Goal: Task Accomplishment & Management: Manage account settings

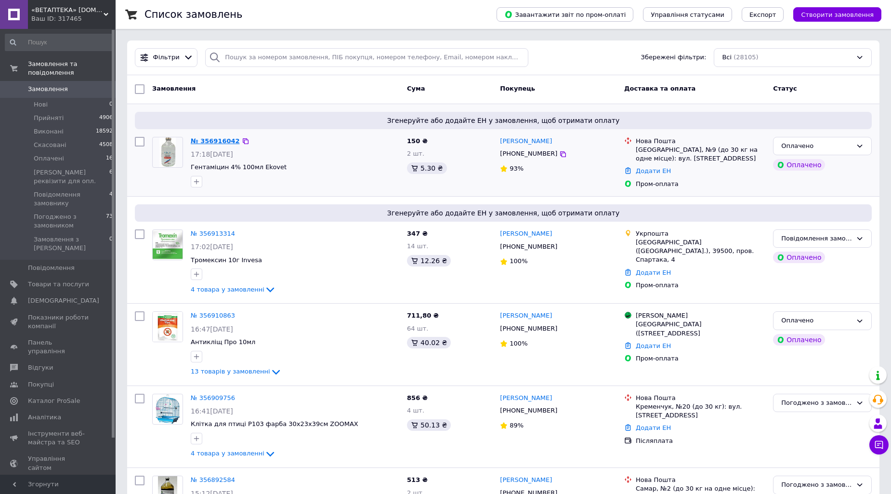
click at [218, 140] on link "№ 356916042" at bounding box center [215, 140] width 49 height 7
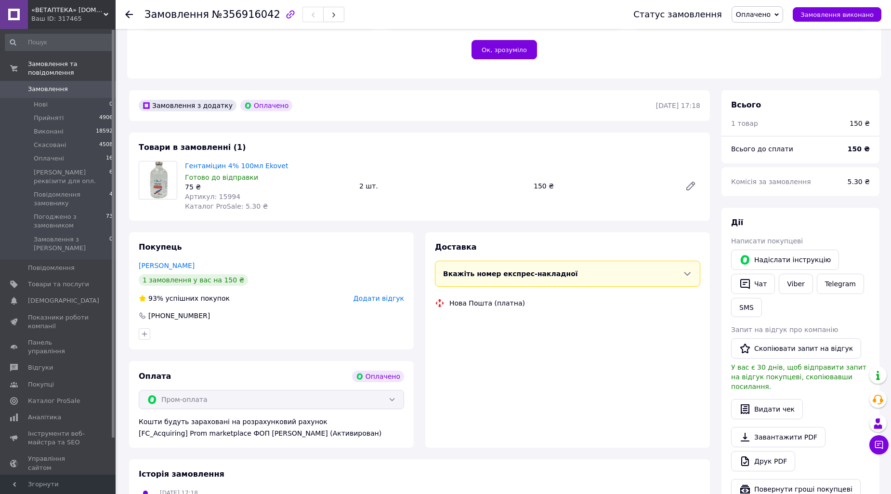
scroll to position [267, 0]
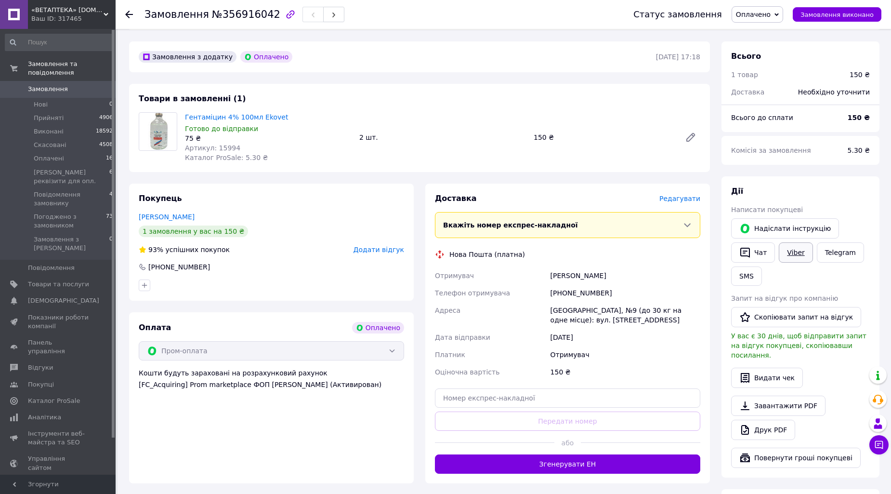
click at [797, 242] on link "Viber" at bounding box center [796, 252] width 34 height 20
click at [800, 242] on link "Viber" at bounding box center [796, 252] width 34 height 20
drag, startPoint x: 182, startPoint y: 99, endPoint x: 296, endPoint y: 97, distance: 114.7
click at [296, 110] on div "Гентаміцин 4% 100мл Ekovet Готово до відправки 75 ₴ Артикул: 15994 Каталог ProS…" at bounding box center [268, 137] width 174 height 54
copy link "Гентаміцин 4% 100мл Ekovet"
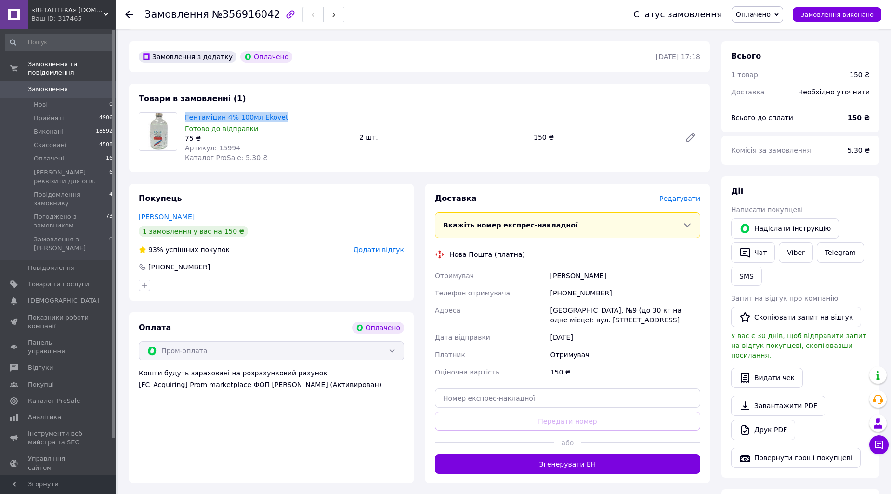
click at [757, 11] on span "Оплачено" at bounding box center [753, 15] width 35 height 8
click at [785, 89] on li "Повідомлення замовнику" at bounding box center [795, 91] width 126 height 14
click at [132, 12] on icon at bounding box center [129, 15] width 8 height 8
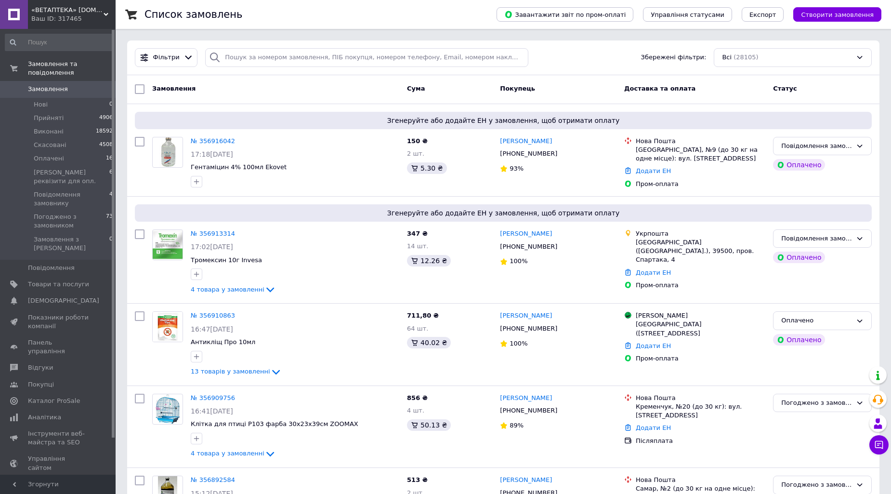
drag, startPoint x: 833, startPoint y: 78, endPoint x: 830, endPoint y: 87, distance: 9.8
click at [833, 78] on div "Замовлення Cума Покупець Доставка та оплата Статус" at bounding box center [503, 89] width 752 height 29
click at [826, 145] on div "Повідомлення замовнику" at bounding box center [816, 146] width 71 height 10
click at [805, 230] on li "Погоджено з замовником" at bounding box center [823, 243] width 98 height 27
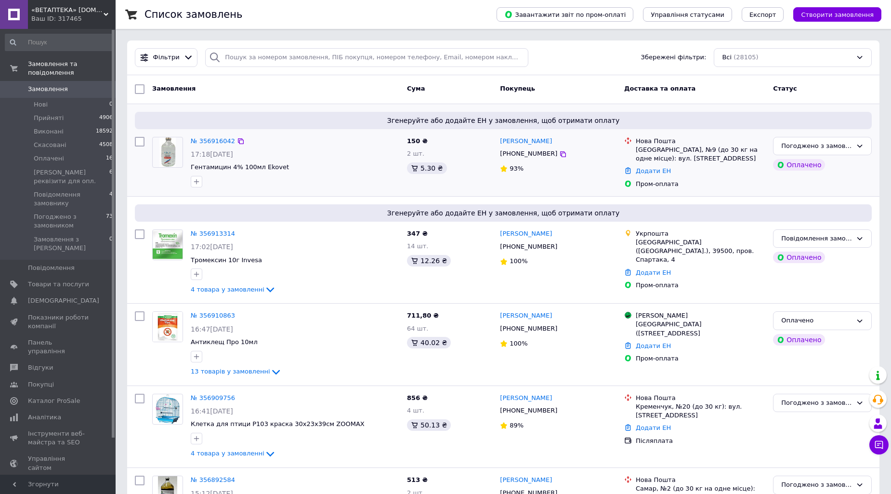
click at [78, 85] on link "Замовлення 0" at bounding box center [59, 89] width 119 height 16
click at [55, 190] on span "Повідомлення замовнику" at bounding box center [72, 198] width 76 height 17
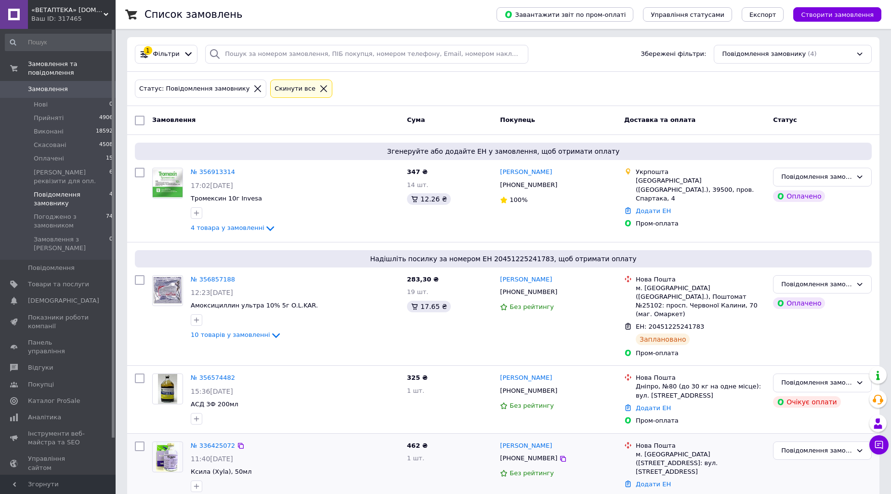
scroll to position [5, 0]
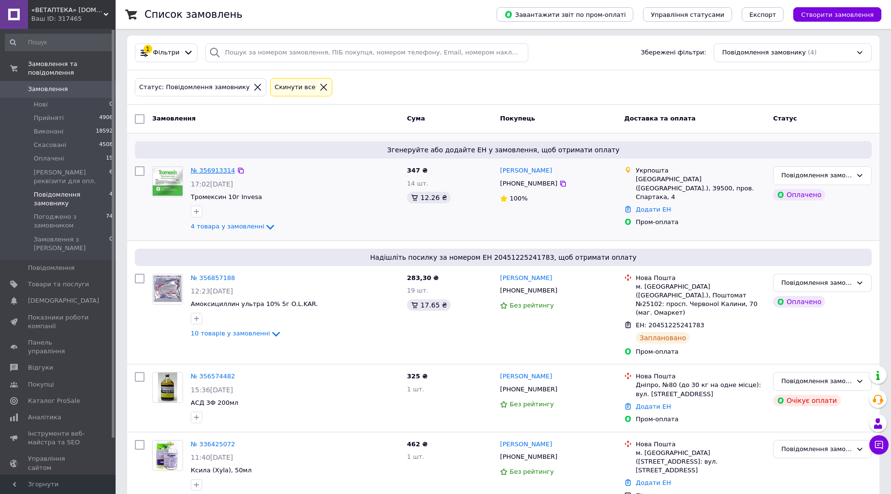
click at [203, 170] on link "№ 356913314" at bounding box center [213, 170] width 44 height 7
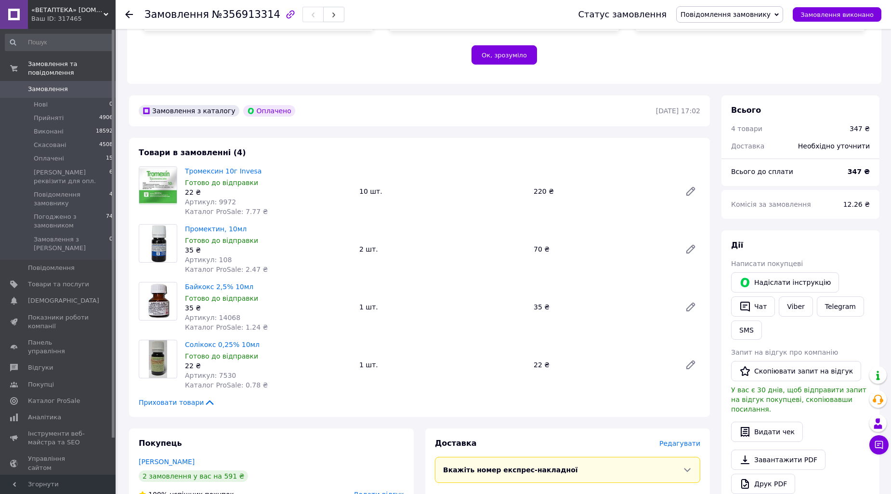
scroll to position [214, 0]
click at [797, 296] on link "Viber" at bounding box center [796, 306] width 34 height 20
drag, startPoint x: 787, startPoint y: 120, endPoint x: 739, endPoint y: 105, distance: 51.0
click at [787, 135] on div "Доставка" at bounding box center [758, 145] width 67 height 21
click at [130, 13] on icon at bounding box center [129, 15] width 8 height 8
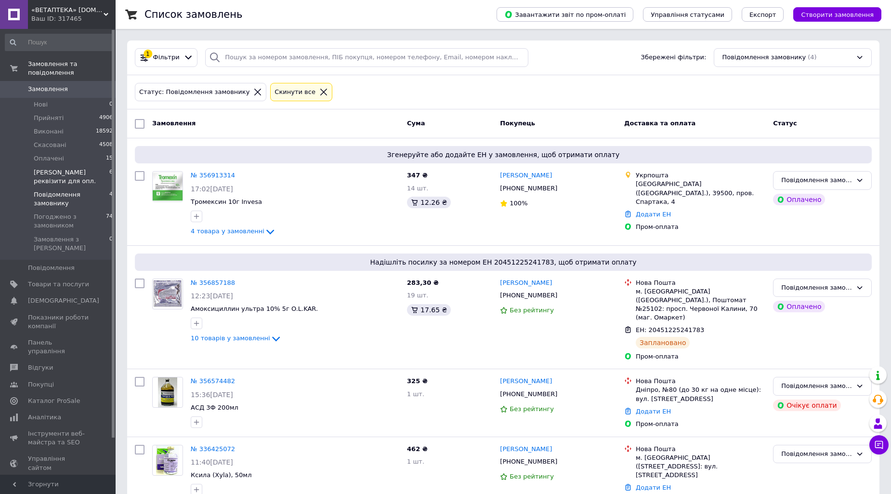
click at [67, 168] on span "[PERSON_NAME] реквізити для опл." at bounding box center [72, 176] width 76 height 17
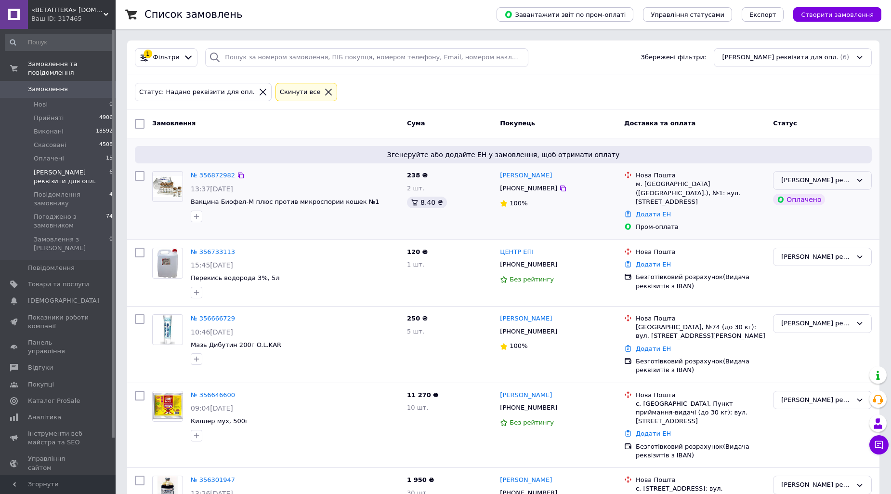
click at [834, 179] on div "[PERSON_NAME] реквізити для опл." at bounding box center [816, 180] width 71 height 10
click at [814, 264] on li "Погоджено з замовником" at bounding box center [823, 277] width 98 height 27
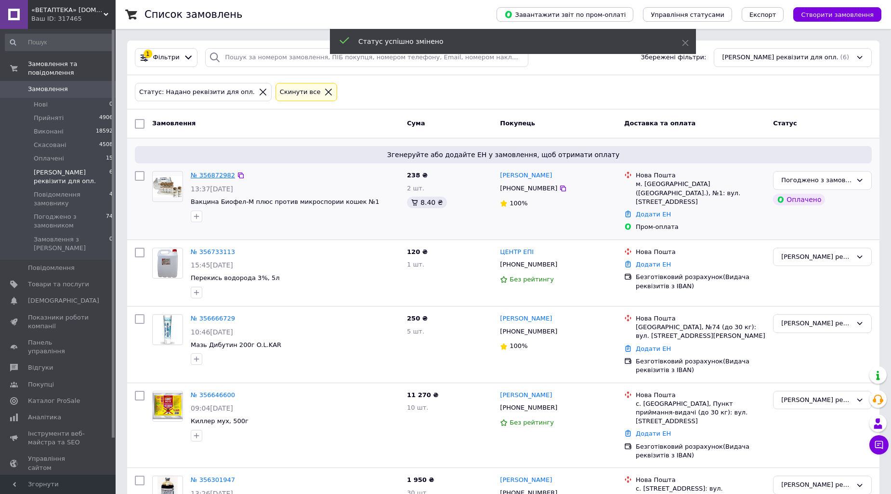
click at [215, 173] on link "№ 356872982" at bounding box center [213, 174] width 44 height 7
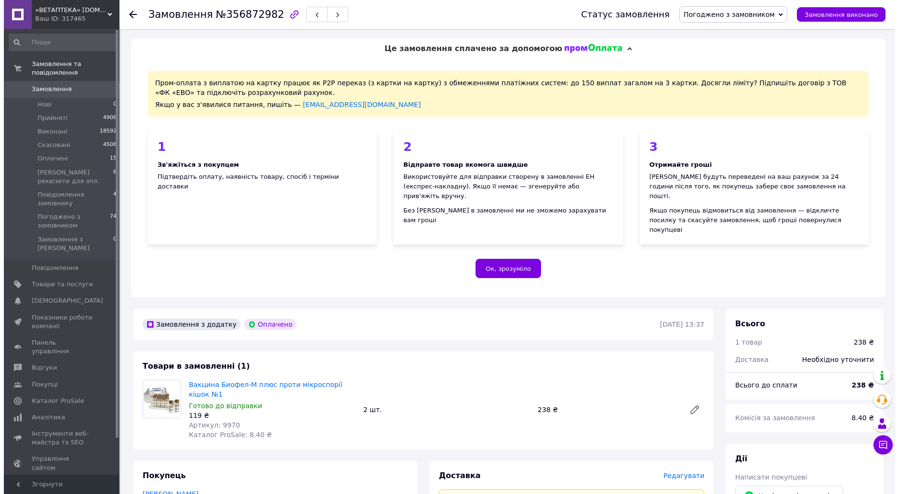
scroll to position [160, 0]
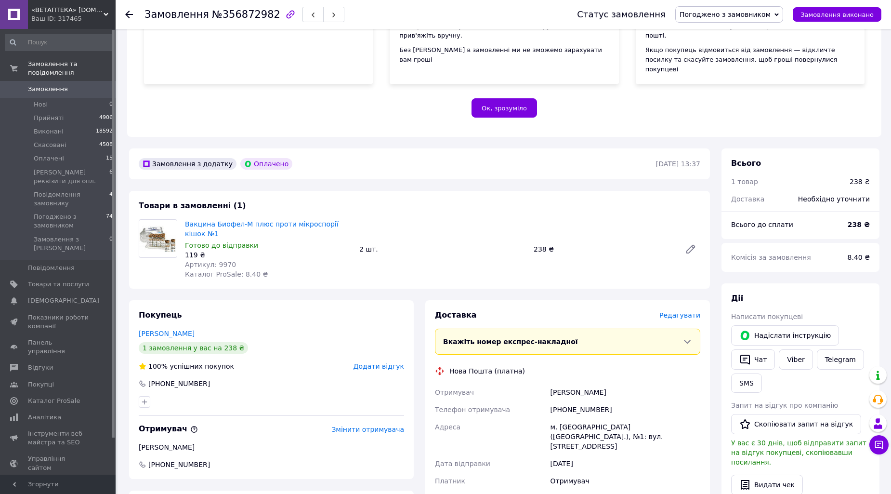
click at [682, 311] on span "Редагувати" at bounding box center [679, 315] width 41 height 8
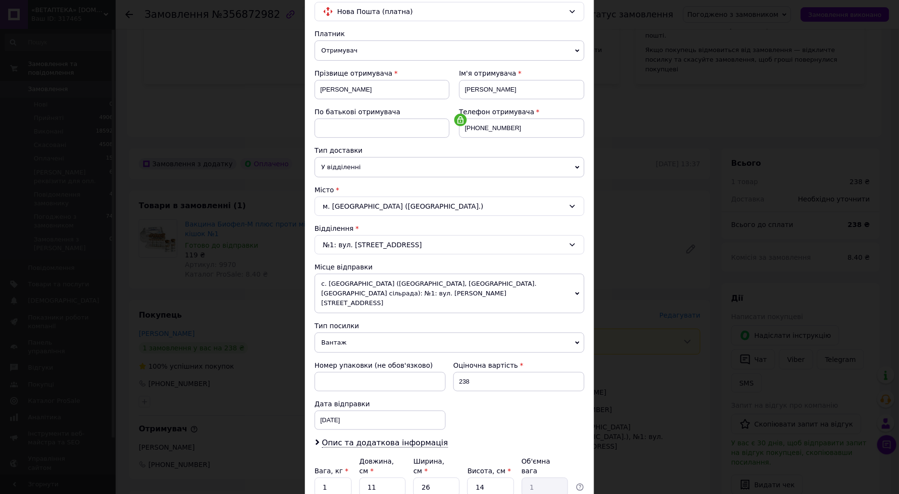
scroll to position [156, 0]
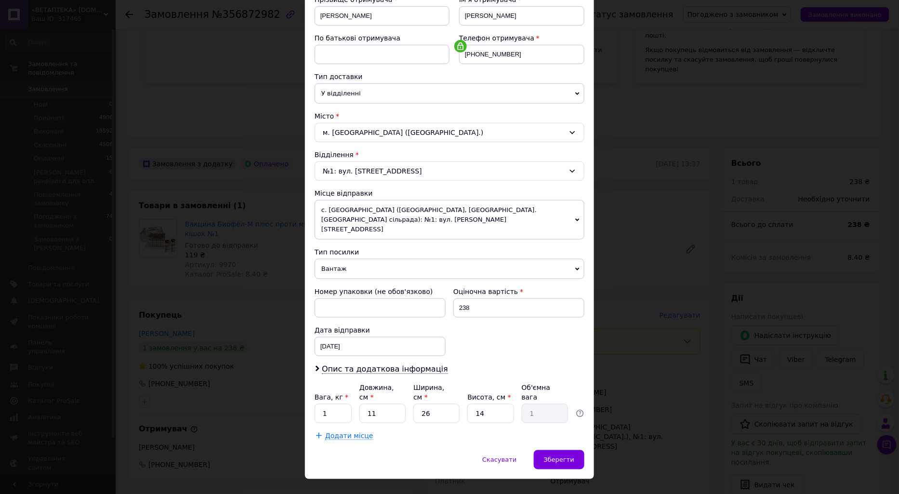
click at [276, 289] on div "× Редагування доставки Спосіб доставки Нова Пошта (платна) Платник Отримувач Ві…" at bounding box center [449, 247] width 899 height 494
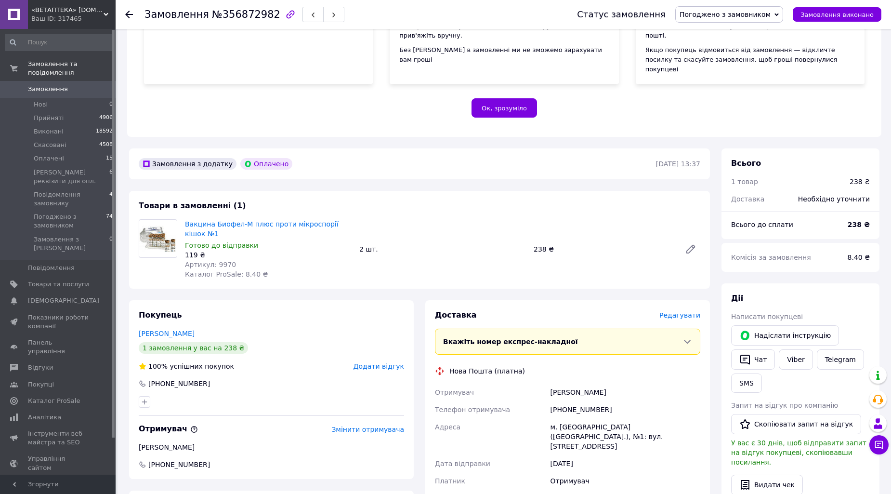
click at [691, 311] on span "Редагувати" at bounding box center [679, 315] width 41 height 8
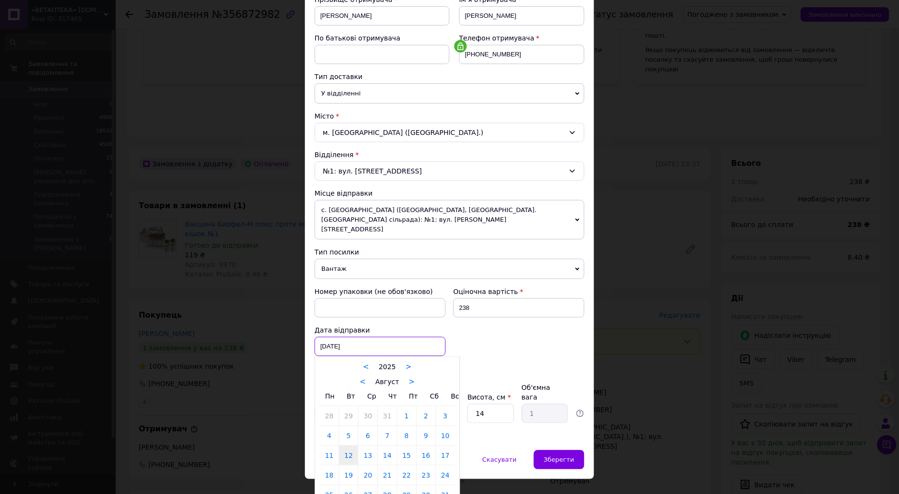
click at [345, 339] on div "12.08.2025 < 2025 > < Август > Пн Вт Ср Чт Пт Сб Вс 28 29 30 31 1 2 3 4 5 6 7 8…" at bounding box center [380, 346] width 131 height 19
click at [362, 446] on link "13" at bounding box center [367, 455] width 19 height 19
type input "13.08.2025"
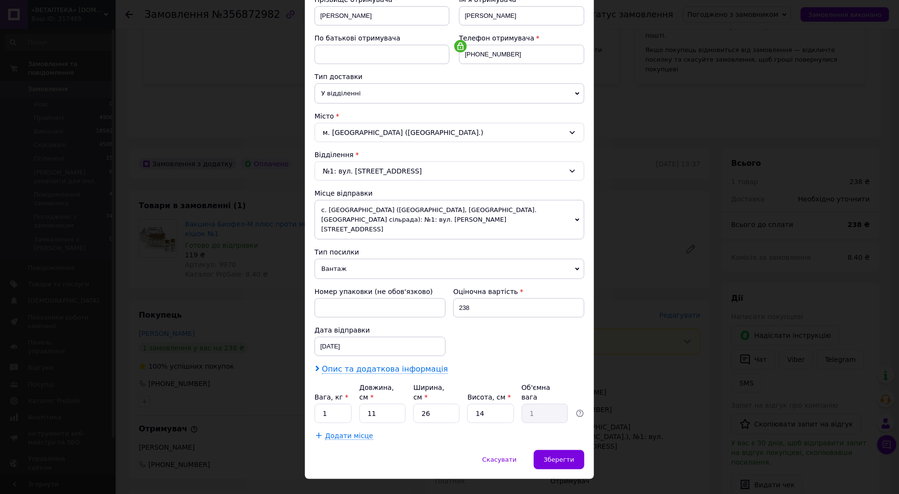
click at [372, 364] on span "Опис та додаткова інформація" at bounding box center [385, 369] width 126 height 10
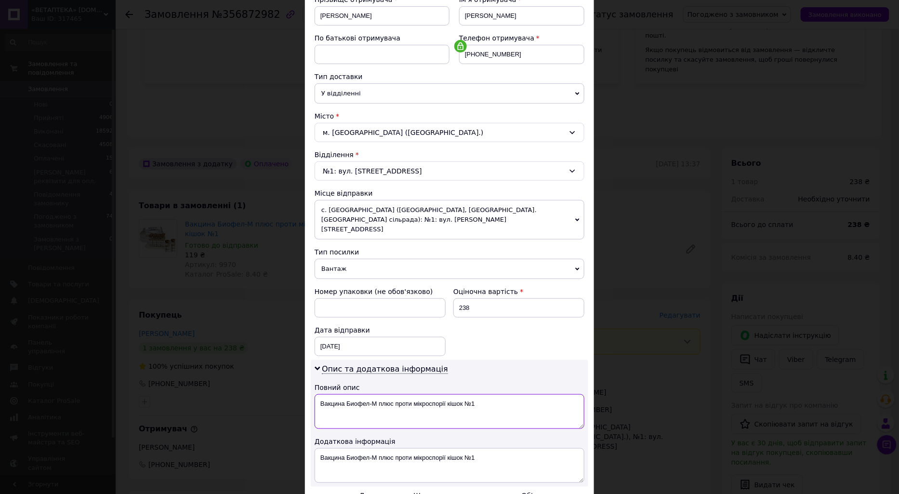
click at [487, 394] on textarea "Вакцина Биофел-М плюс проти мікроспорії кішок №1" at bounding box center [450, 411] width 270 height 35
type textarea "Вакцина Биофел-М плюс проти мікроспорії кішок №1-2"
click at [475, 453] on textarea "Вакцина Биофел-М плюс проти мікроспорії кішок №1" at bounding box center [450, 465] width 270 height 35
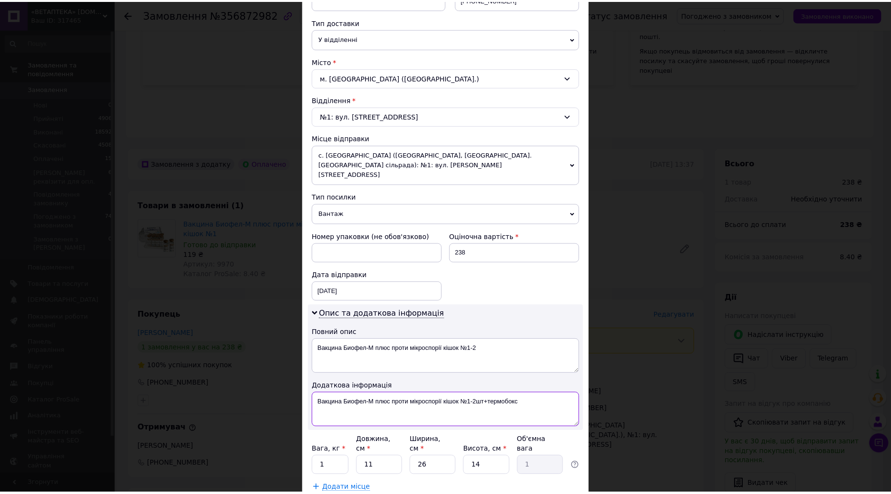
scroll to position [263, 0]
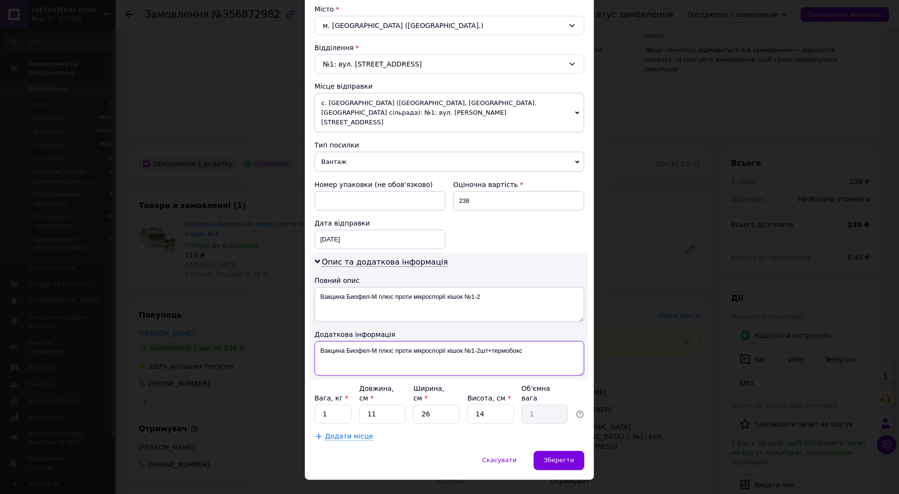
type textarea "Вакцина Биофел-М плюс проти мікроспорії кішок №1-2шт+термобокс"
click at [349, 405] on input "1" at bounding box center [333, 414] width 37 height 19
click at [551, 457] on span "Зберегти" at bounding box center [559, 460] width 30 height 7
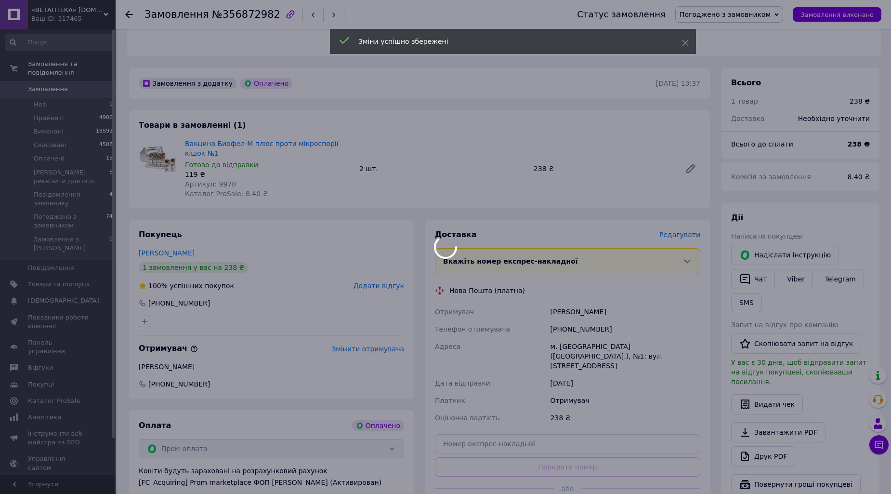
scroll to position [321, 0]
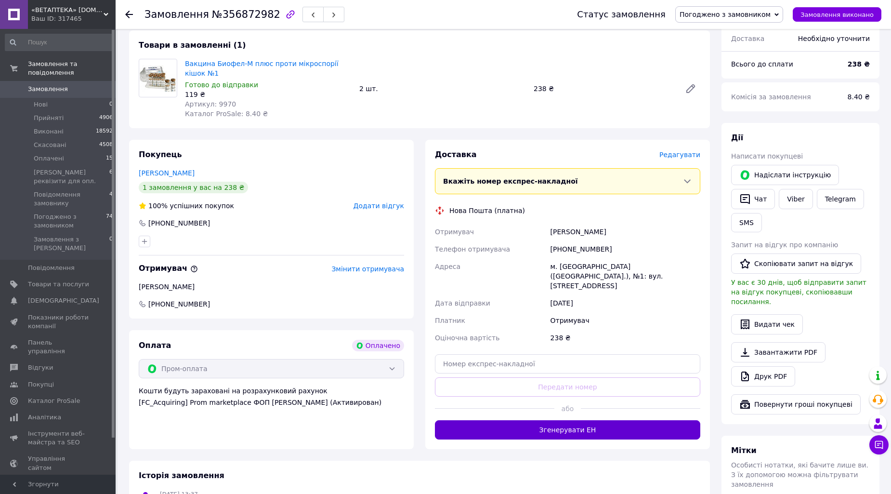
click at [626, 420] on button "Згенерувати ЕН" at bounding box center [567, 429] width 265 height 19
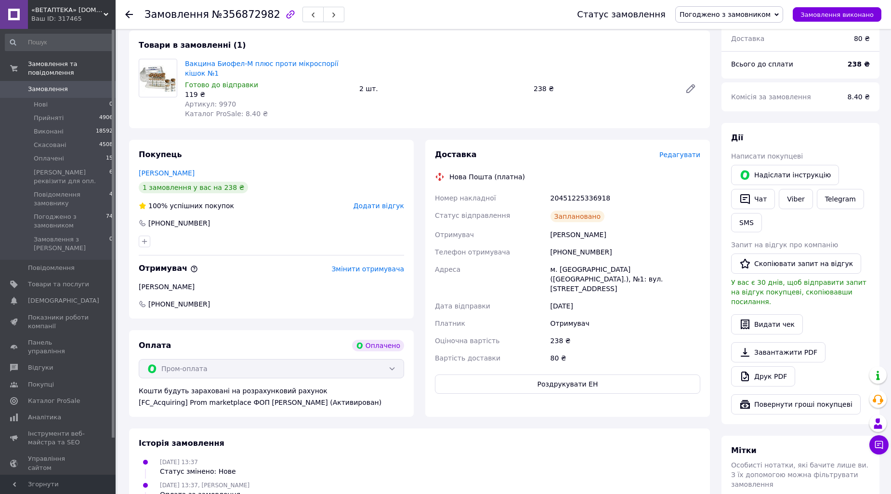
click at [127, 13] on div "Замовлення №356872982 Статус замовлення Погоджено з замовником Прийнято Виконан…" at bounding box center [504, 14] width 776 height 29
click at [129, 13] on icon at bounding box center [129, 15] width 8 height 8
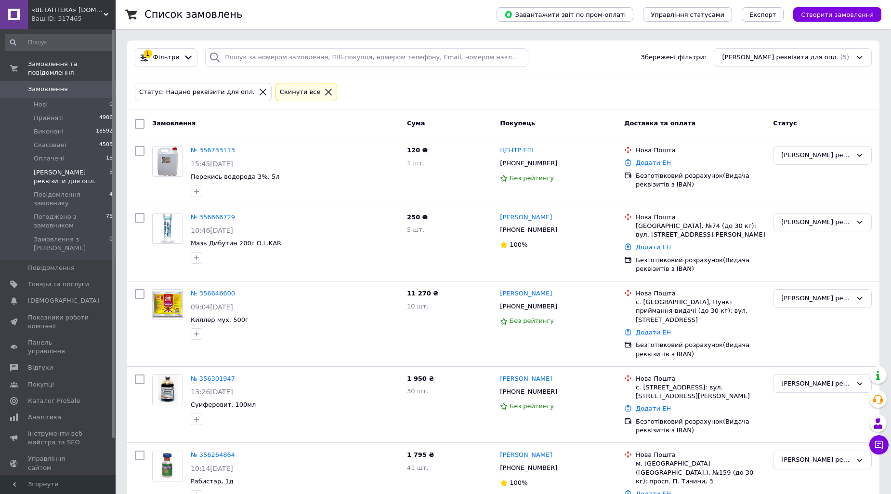
click at [308, 88] on div "Cкинути все" at bounding box center [306, 92] width 57 height 10
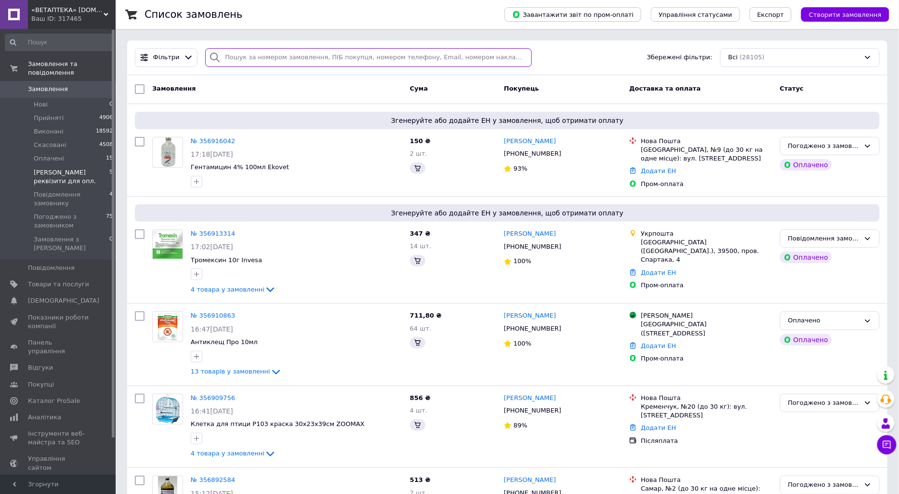
click at [259, 59] on input "search" at bounding box center [368, 57] width 327 height 19
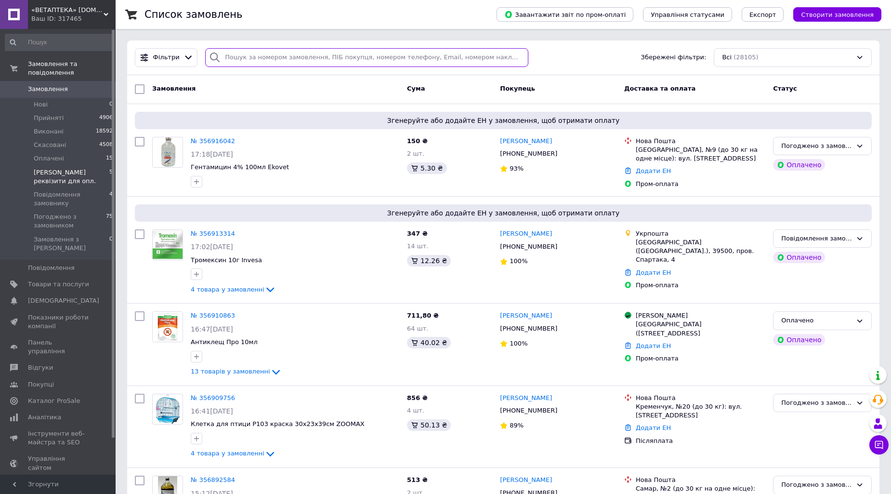
paste input "356264864"
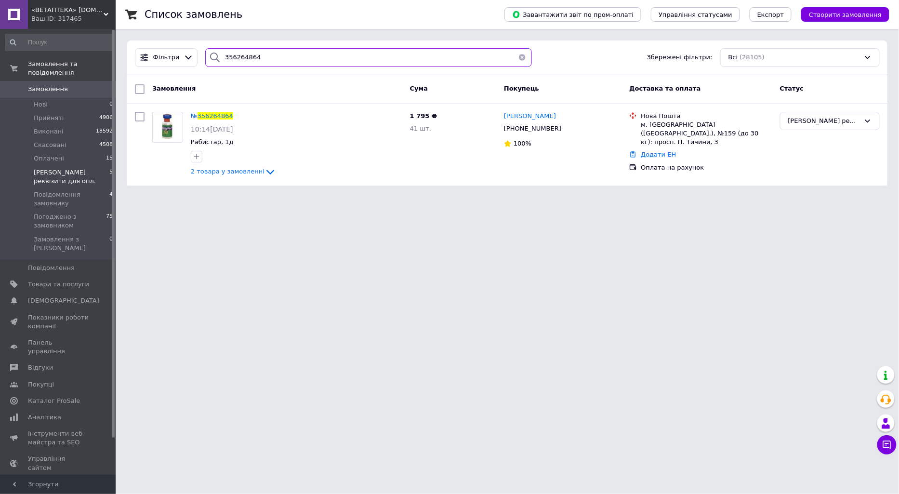
click at [95, 40] on div "«ВЕТАПТЕКА» vetapteka.vinnica.ua Ваш ID: 317465 Сайт «ВЕТАПТЕКА» vetapteka.vinn…" at bounding box center [449, 98] width 899 height 197
paste input "301947"
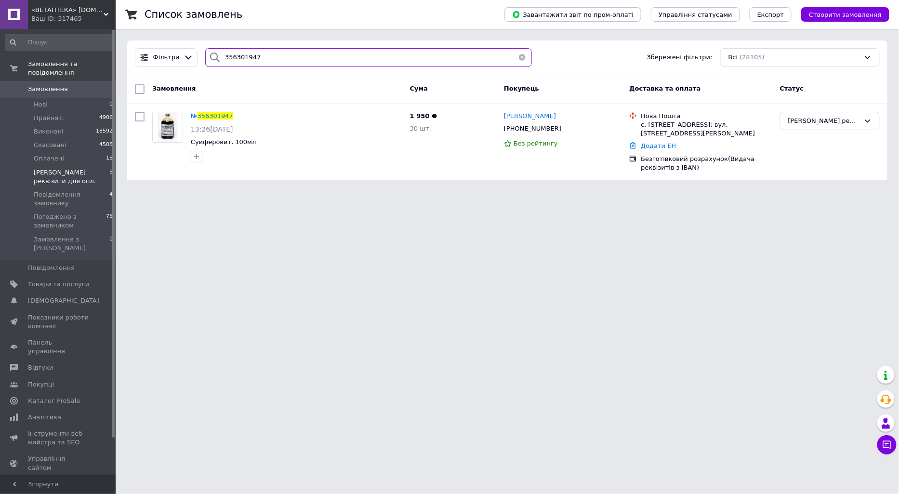
drag, startPoint x: 256, startPoint y: 66, endPoint x: 130, endPoint y: 39, distance: 128.7
click at [130, 39] on div "Список замовлень Завантажити звіт по пром-оплаті Управління статусами Експорт С…" at bounding box center [507, 95] width 783 height 191
paste input "574482"
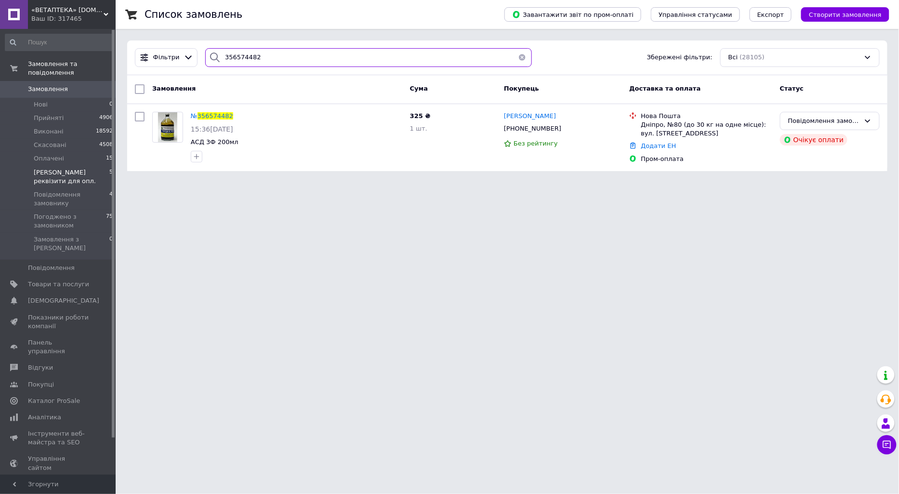
drag, startPoint x: 258, startPoint y: 63, endPoint x: 66, endPoint y: 13, distance: 199.1
click at [90, 21] on div "«ВЕТАПТЕКА» vetapteka.vinnica.ua Ваш ID: 317465 Сайт «ВЕТАПТЕКА» vetapteka.vinn…" at bounding box center [449, 91] width 899 height 183
paste input "646600"
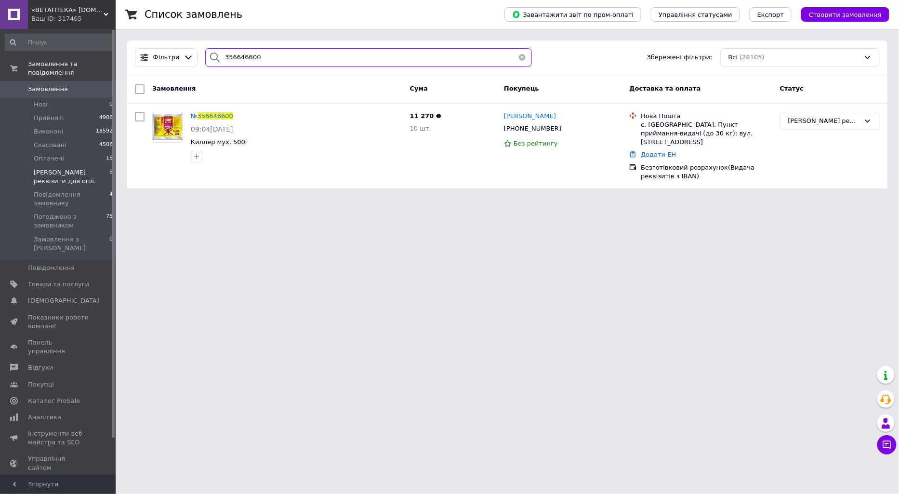
drag, startPoint x: 273, startPoint y: 59, endPoint x: 107, endPoint y: 30, distance: 168.7
click at [116, 32] on div "Список замовлень Завантажити звіт по пром-оплаті Управління статусами Експорт С…" at bounding box center [507, 100] width 783 height 200
paste input "66729"
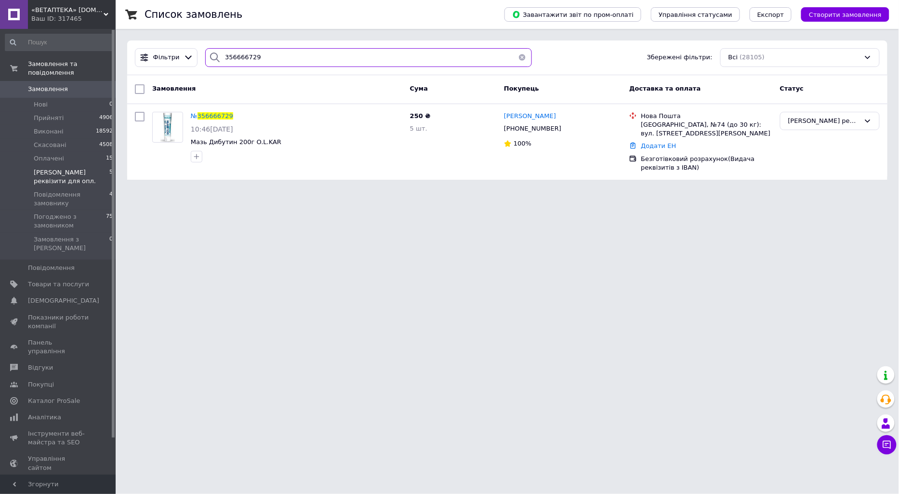
drag, startPoint x: 290, startPoint y: 56, endPoint x: 21, endPoint y: 5, distance: 274.1
click at [21, 5] on div "«ВЕТАПТЕКА» vetapteka.vinnica.ua Ваш ID: 317465 Сайт «ВЕТАПТЕКА» vetapteka.vinn…" at bounding box center [449, 95] width 899 height 191
paste input "733113"
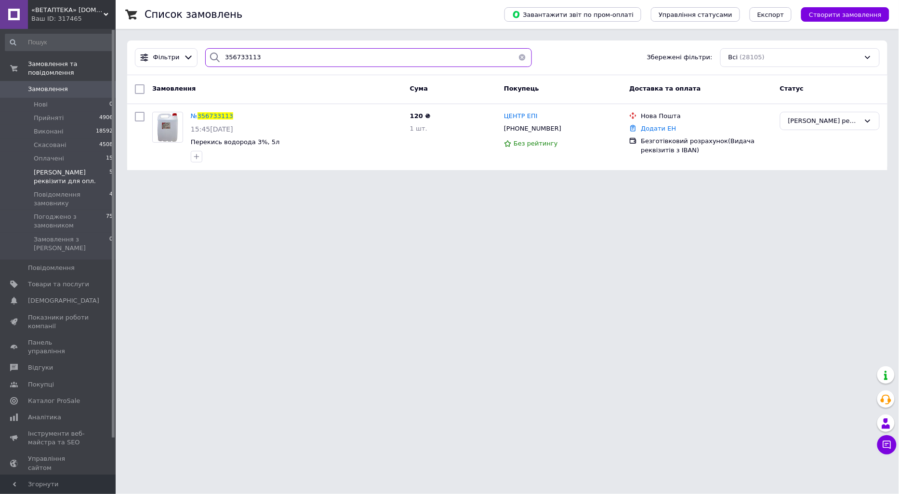
drag, startPoint x: 277, startPoint y: 54, endPoint x: 1, endPoint y: 41, distance: 276.3
click at [64, 49] on div "«ВЕТАПТЕКА» vetapteka.vinnica.ua Ваш ID: 317465 Сайт «ВЕТАПТЕКА» vetapteka.vinn…" at bounding box center [449, 91] width 899 height 182
paste input "5179"
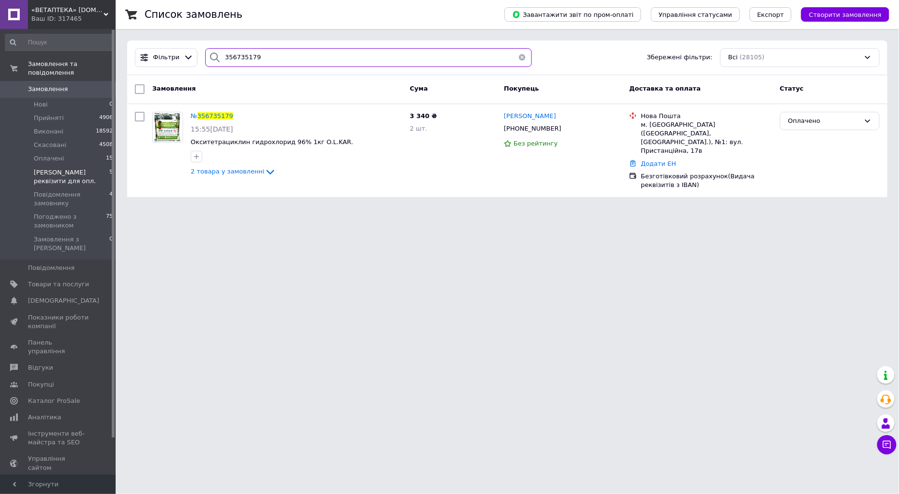
drag, startPoint x: 287, startPoint y: 62, endPoint x: 26, endPoint y: 30, distance: 262.0
click at [55, 32] on div "«ВЕТАПТЕКА» vetapteka.vinnica.ua Ваш ID: 317465 Сайт «ВЕТАПТЕКА» vetapteka.vinn…" at bounding box center [449, 104] width 899 height 209
paste input "801741"
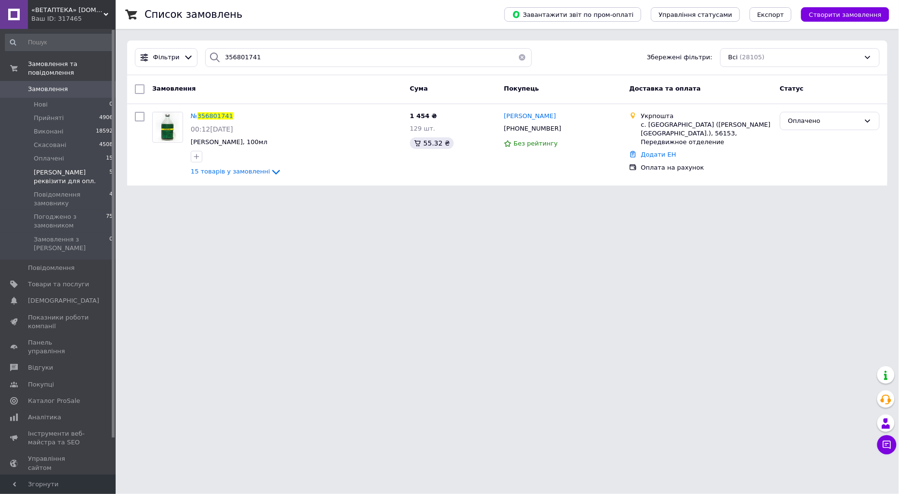
drag, startPoint x: 878, startPoint y: 273, endPoint x: 860, endPoint y: 276, distance: 17.5
click at [878, 197] on html "«ВЕТАПТЕКА» vetapteka.vinnica.ua Ваш ID: 317465 Сайт «ВЕТАПТЕКА» vetapteka.vinn…" at bounding box center [449, 98] width 899 height 197
drag, startPoint x: 290, startPoint y: 52, endPoint x: 15, endPoint y: 1, distance: 280.2
click at [28, 3] on div "«ВЕТАПТЕКА» vetapteka.vinnica.ua Ваш ID: 317465 Сайт «ВЕТАПТЕКА» vetapteka.vinn…" at bounding box center [449, 98] width 899 height 197
paste input "72982"
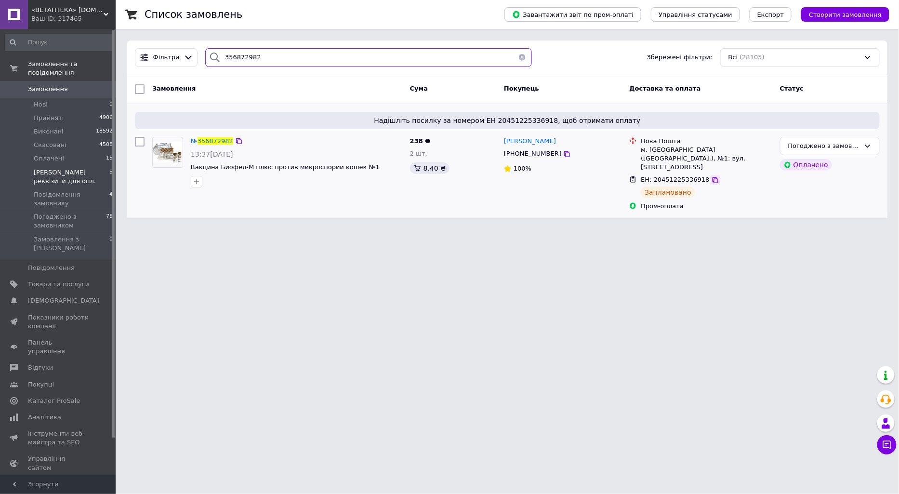
type input "356872982"
click at [712, 177] on icon at bounding box center [715, 180] width 6 height 6
drag, startPoint x: 276, startPoint y: 53, endPoint x: 75, endPoint y: 7, distance: 206.1
click at [87, 12] on div "«ВЕТАПТЕКА» vetapteka.vinnica.ua Ваш ID: 317465 Сайт «ВЕТАПТЕКА» vetapteka.vinn…" at bounding box center [449, 115] width 899 height 230
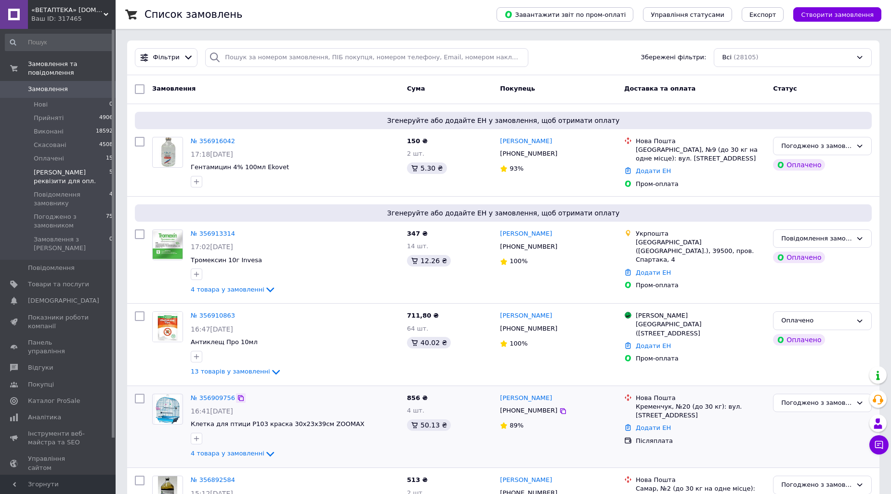
click at [237, 394] on icon at bounding box center [241, 398] width 8 height 8
click at [559, 411] on icon at bounding box center [563, 411] width 8 height 8
click at [208, 395] on link "№ 356909756" at bounding box center [213, 397] width 44 height 7
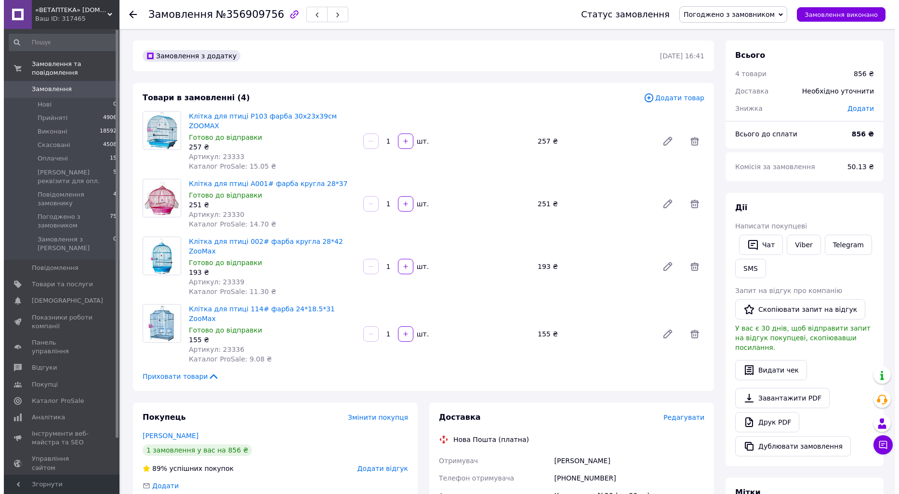
scroll to position [107, 0]
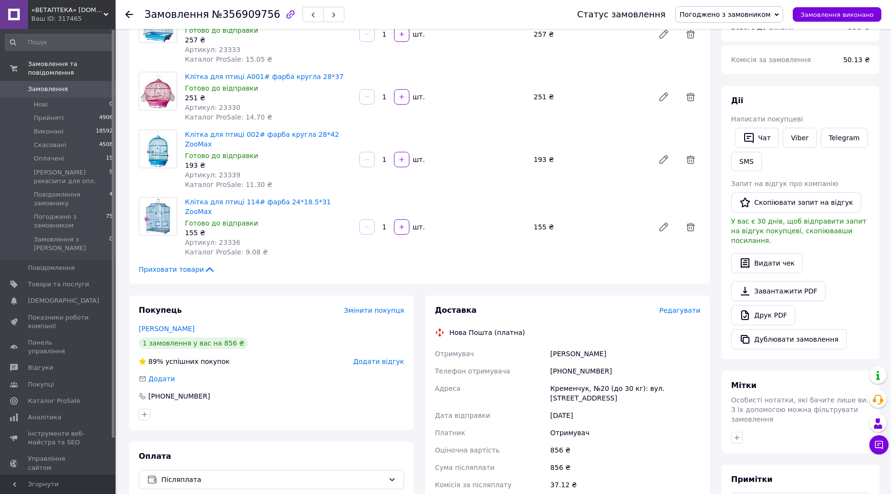
click at [693, 306] on span "Редагувати" at bounding box center [679, 310] width 41 height 8
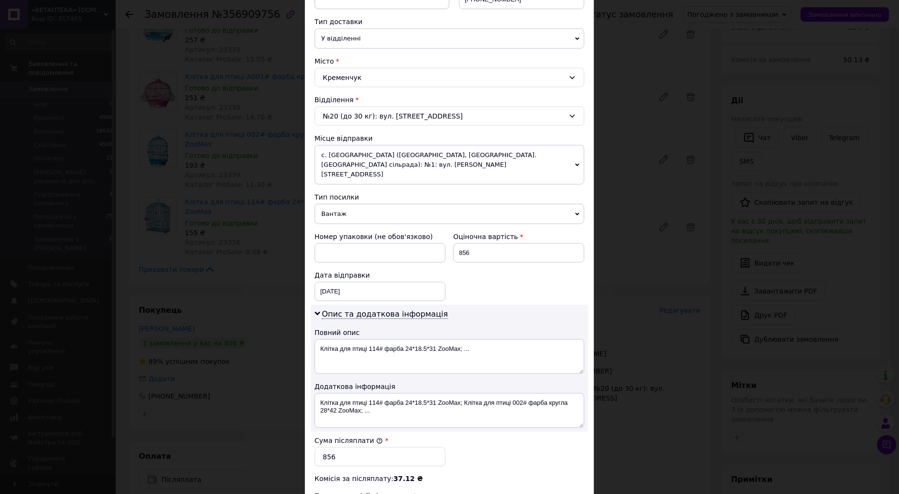
scroll to position [267, 0]
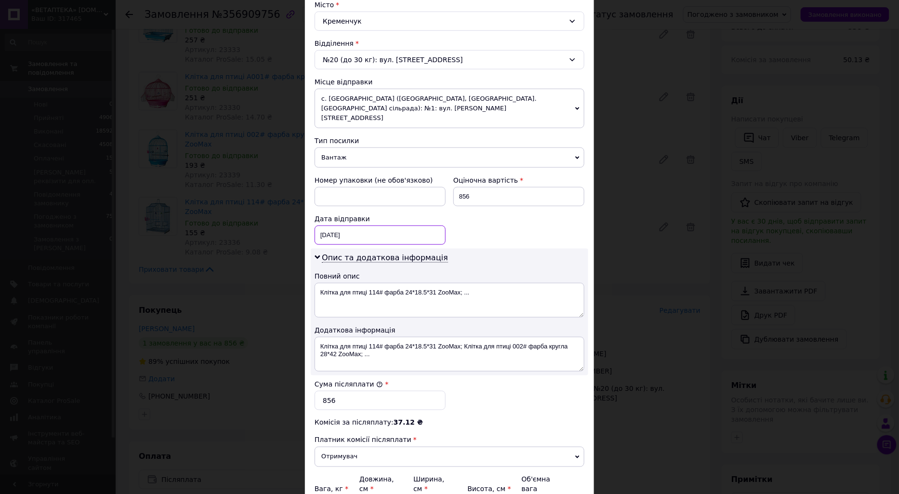
click at [349, 230] on div "12.08.2025 < 2025 > < Август > Пн Вт Ср Чт Пт Сб Вс 28 29 30 31 1 2 3 4 5 6 7 8…" at bounding box center [380, 234] width 131 height 19
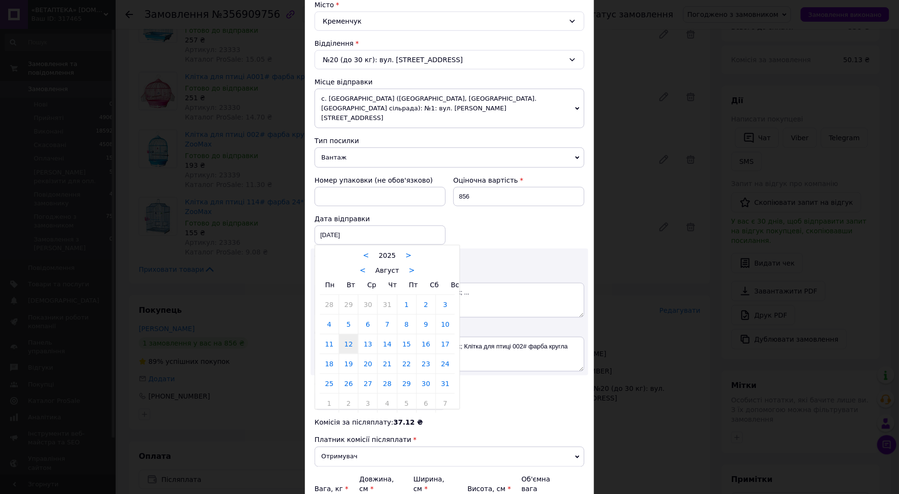
click at [363, 338] on link "13" at bounding box center [367, 343] width 19 height 19
type input "13.08.2025"
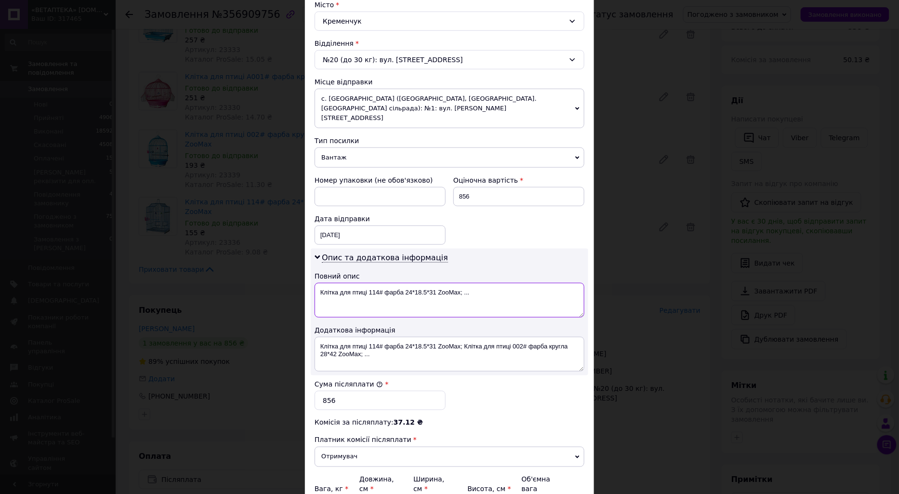
click at [373, 283] on textarea "Клітка для птиці 114# фарба 24*18.5*31 ZooMax; ..." at bounding box center [450, 300] width 270 height 35
type textarea "4 позиції"
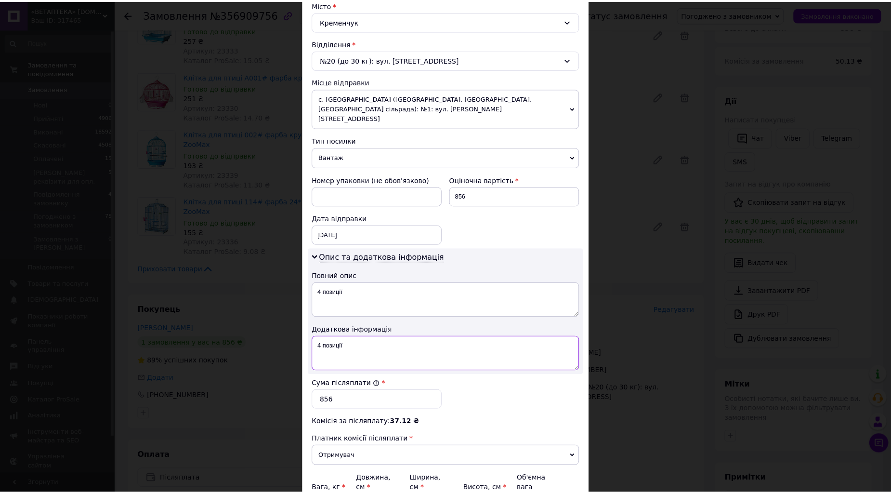
scroll to position [360, 0]
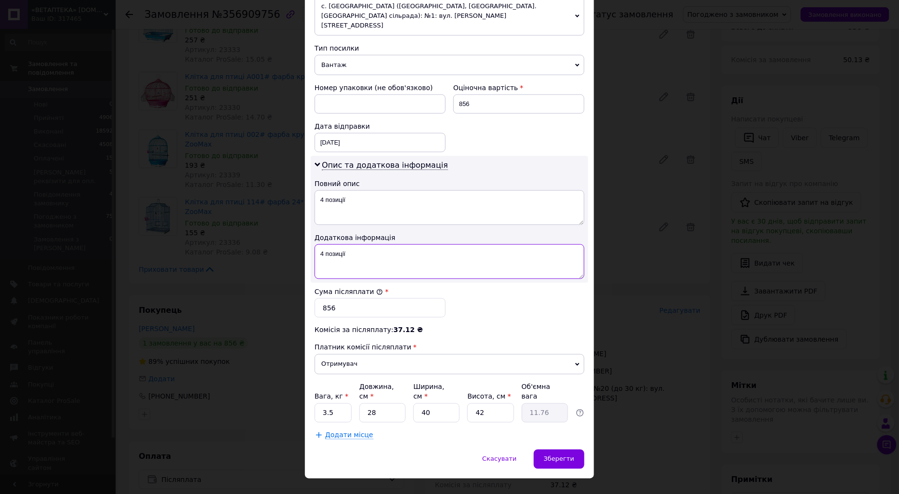
type textarea "4 позиції"
drag, startPoint x: 487, startPoint y: 397, endPoint x: 470, endPoint y: 396, distance: 16.4
click at [470, 403] on input "42" at bounding box center [490, 412] width 46 height 19
type input "4"
type input "1.12"
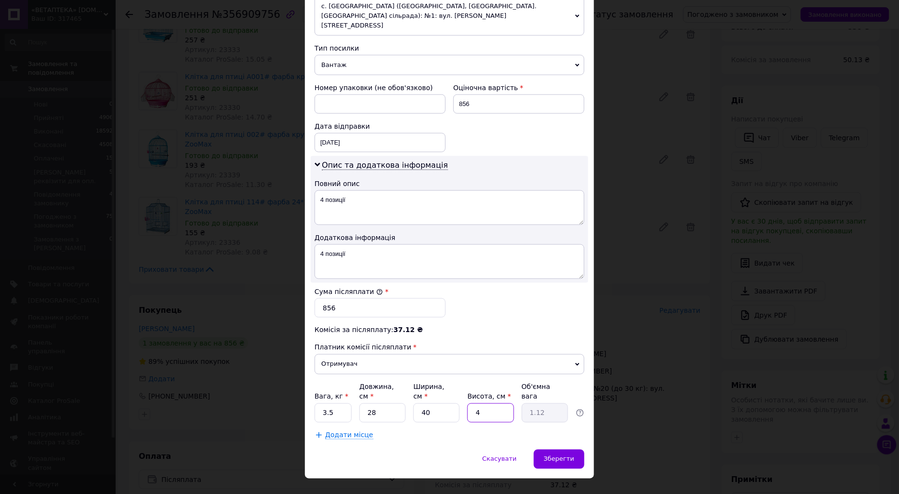
type input "40"
type input "11.2"
type input "40"
drag, startPoint x: 436, startPoint y: 393, endPoint x: 423, endPoint y: 393, distance: 13.5
click at [423, 403] on input "40" at bounding box center [436, 412] width 46 height 19
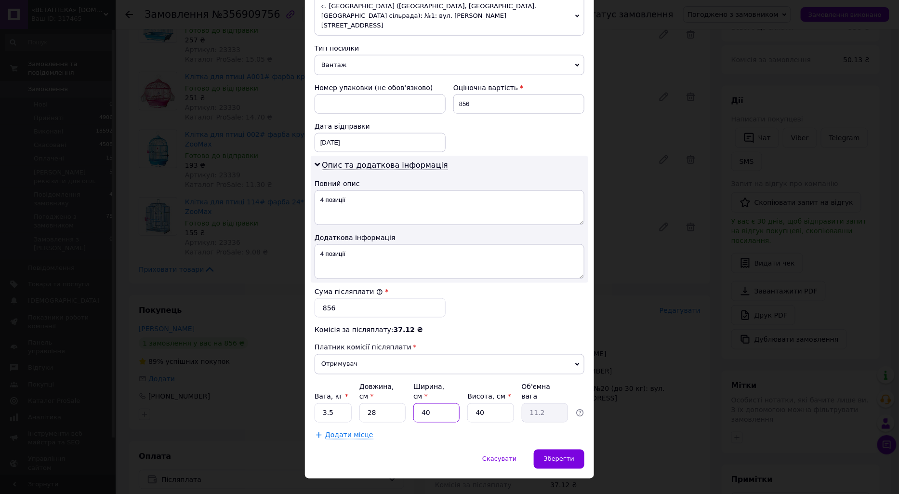
type input "4"
type input "1.12"
type input "3"
type input "0.84"
type input "35"
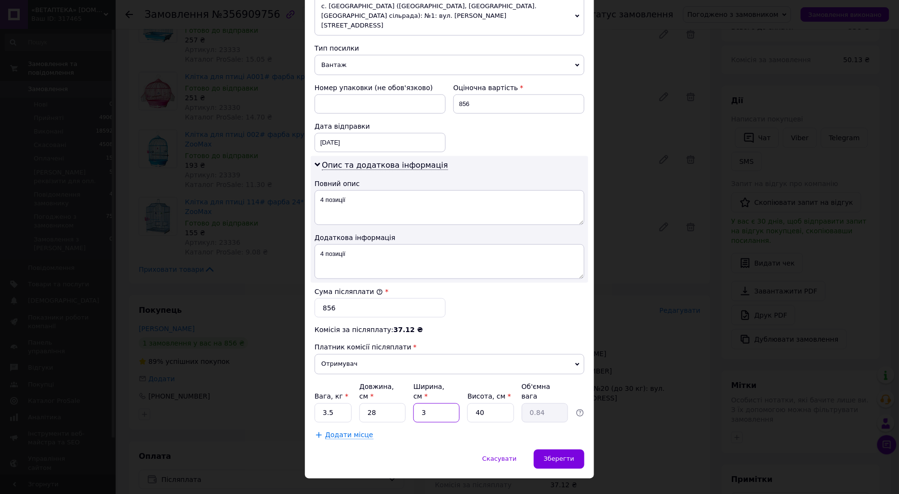
type input "9.8"
type input "35"
click at [574, 449] on div "Зберегти" at bounding box center [559, 458] width 51 height 19
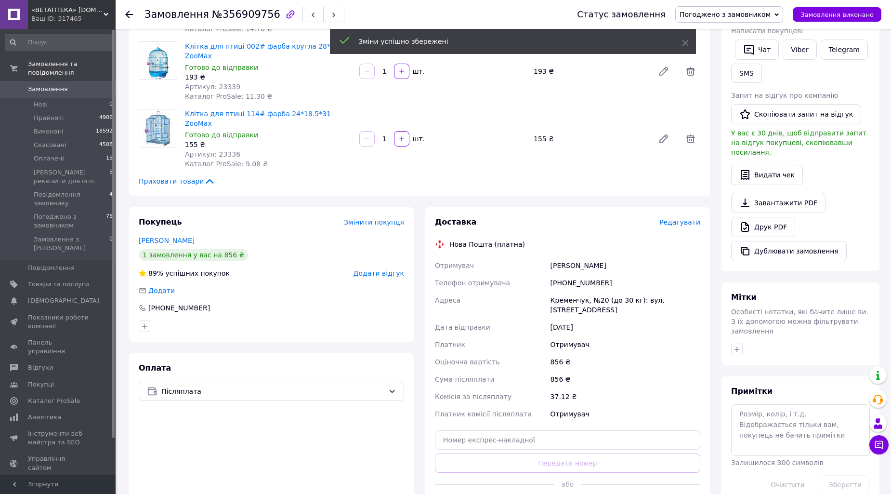
scroll to position [214, 0]
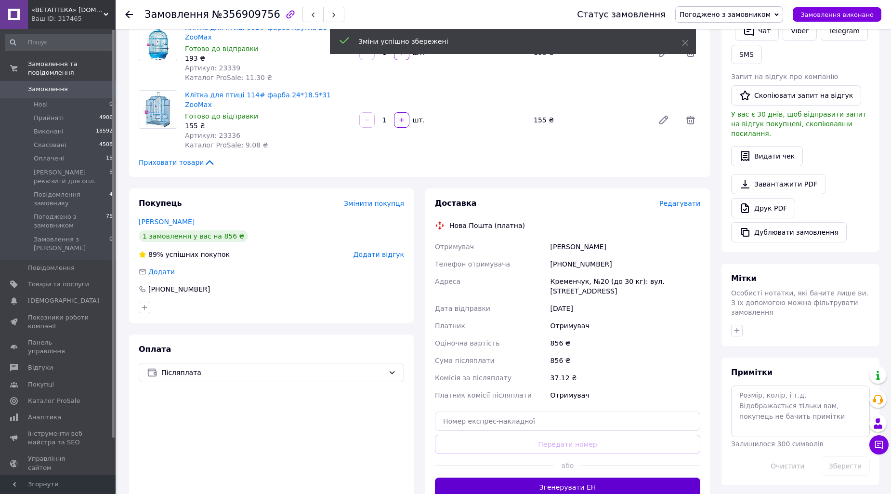
click at [544, 477] on button "Згенерувати ЕН" at bounding box center [567, 486] width 265 height 19
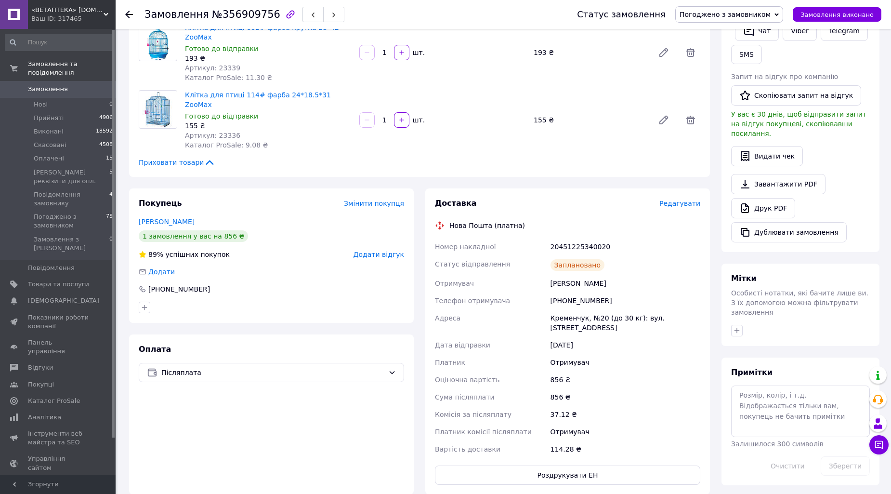
click at [126, 13] on icon at bounding box center [129, 15] width 8 height 8
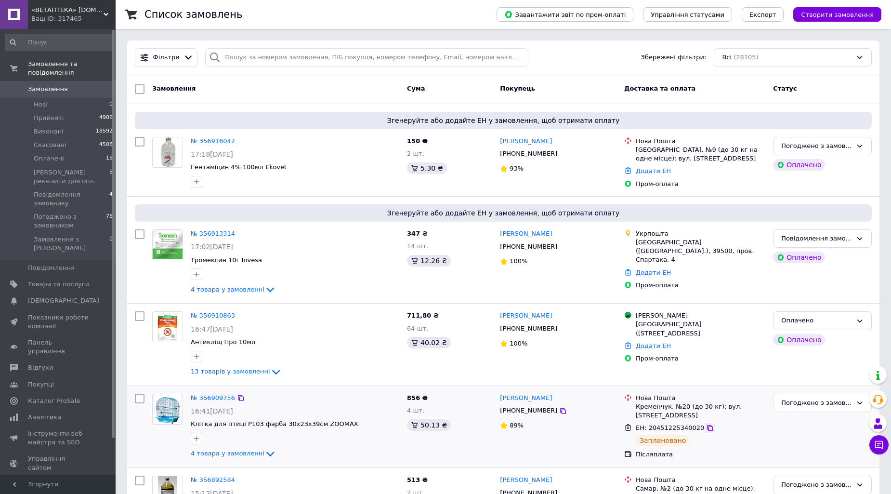
click at [706, 424] on icon at bounding box center [710, 428] width 8 height 8
click at [237, 314] on icon at bounding box center [241, 316] width 8 height 8
click at [560, 246] on icon at bounding box center [563, 247] width 6 height 6
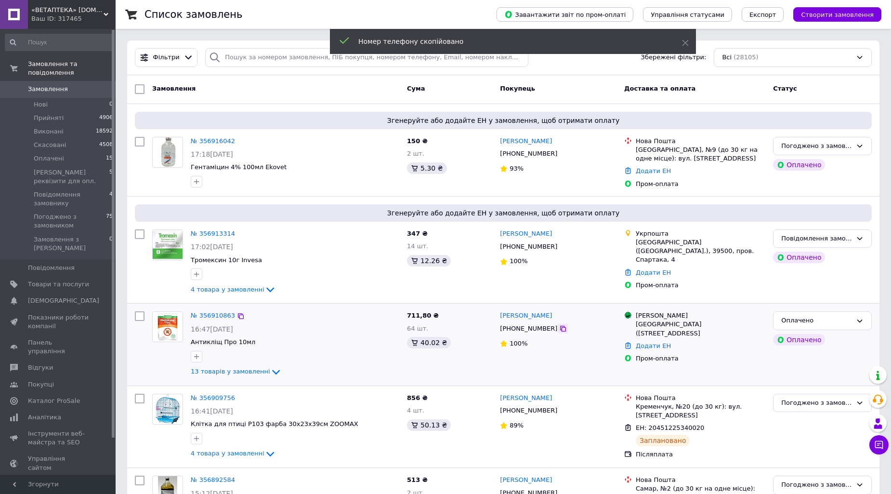
click at [560, 330] on icon at bounding box center [563, 329] width 6 height 6
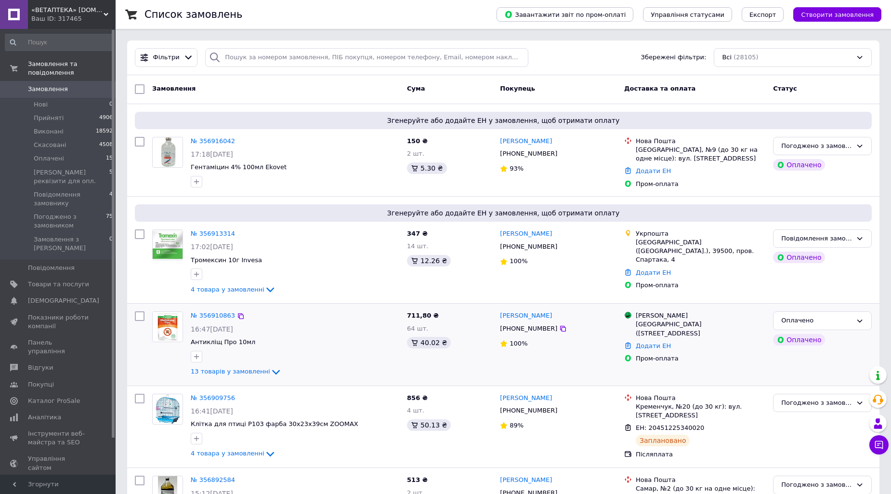
drag, startPoint x: 690, startPoint y: 315, endPoint x: 660, endPoint y: 315, distance: 29.9
click at [664, 315] on div "[PERSON_NAME]" at bounding box center [701, 315] width 130 height 9
drag, startPoint x: 647, startPoint y: 312, endPoint x: 637, endPoint y: 311, distance: 9.7
click at [637, 311] on div "[PERSON_NAME]" at bounding box center [701, 315] width 130 height 9
click at [642, 315] on div "[PERSON_NAME]" at bounding box center [701, 315] width 130 height 9
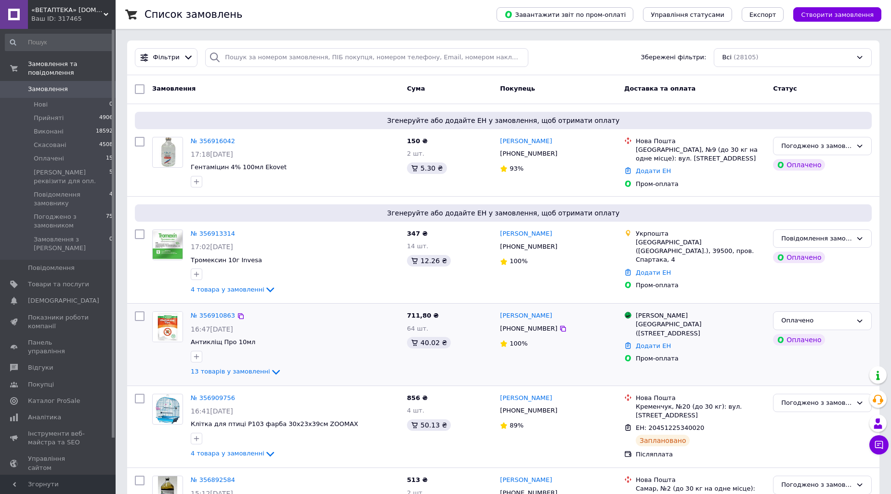
drag, startPoint x: 636, startPoint y: 316, endPoint x: 686, endPoint y: 316, distance: 49.6
click at [686, 316] on div "[PERSON_NAME]" at bounding box center [701, 315] width 130 height 9
copy div "[PERSON_NAME]"
click at [270, 369] on icon at bounding box center [276, 372] width 12 height 12
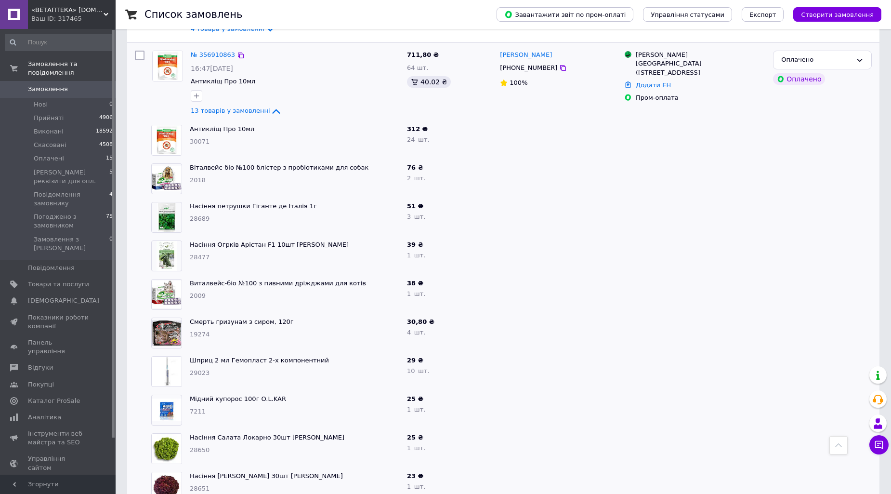
scroll to position [214, 0]
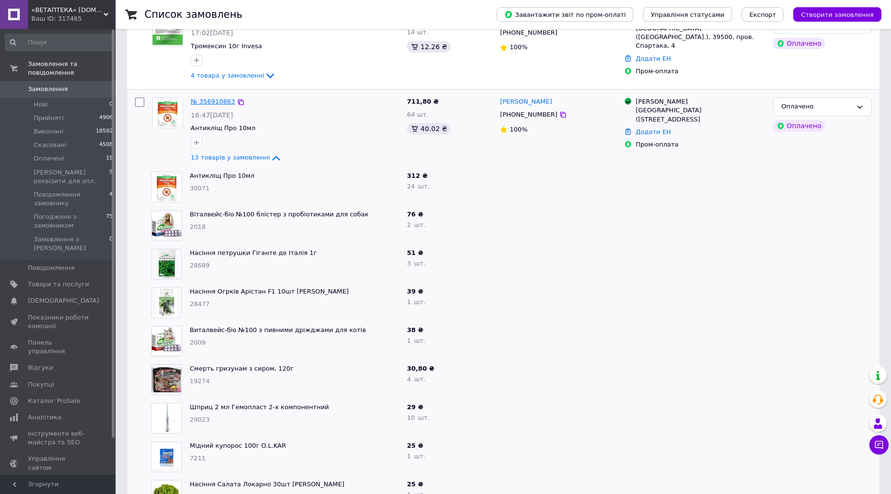
click at [218, 100] on link "№ 356910863" at bounding box center [213, 101] width 44 height 7
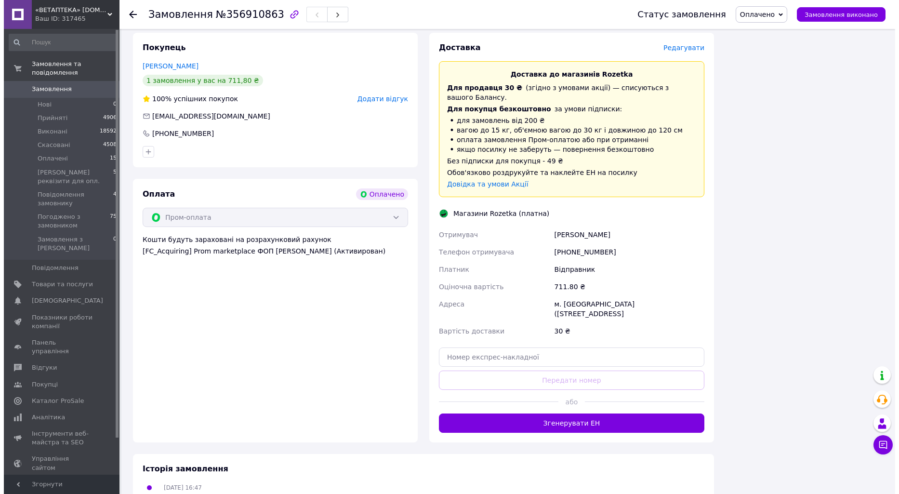
scroll to position [1124, 0]
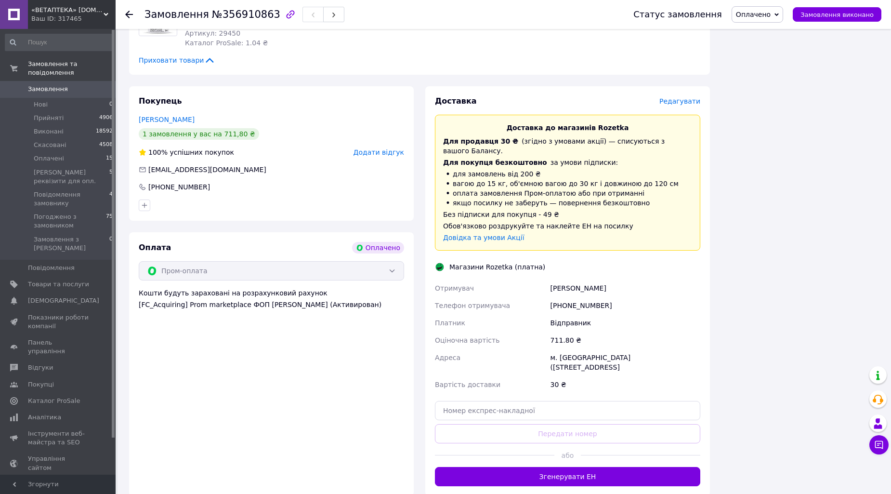
click at [689, 97] on span "Редагувати" at bounding box center [679, 101] width 41 height 8
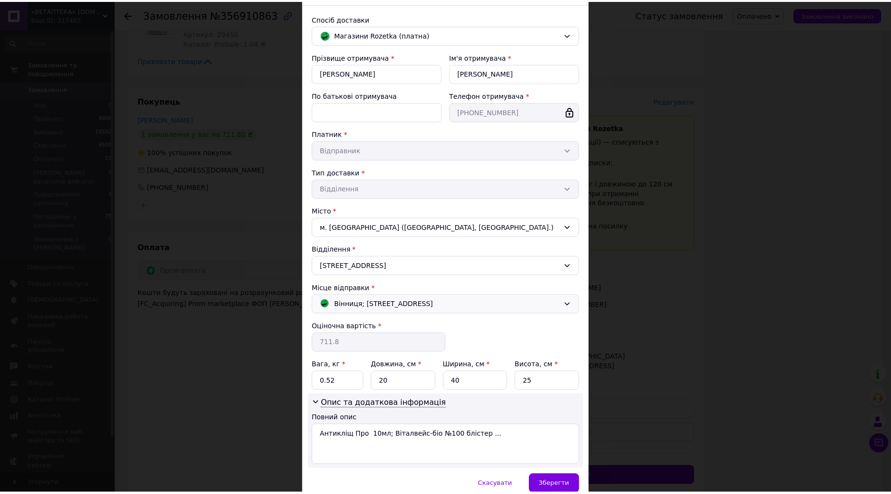
scroll to position [104, 0]
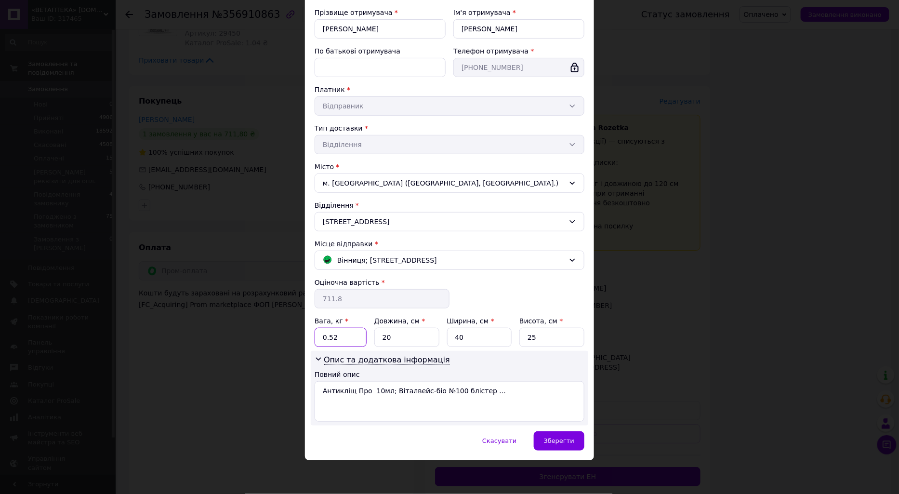
drag, startPoint x: 337, startPoint y: 339, endPoint x: 319, endPoint y: 336, distance: 18.5
click at [319, 336] on input "0.52" at bounding box center [341, 337] width 52 height 19
type input "1.5"
click at [444, 399] on textarea "Антикліщ Про 10мл; Віталвейс-біо №100 блістер ..." at bounding box center [450, 401] width 270 height 40
click at [573, 439] on div "Зберегти" at bounding box center [559, 440] width 51 height 19
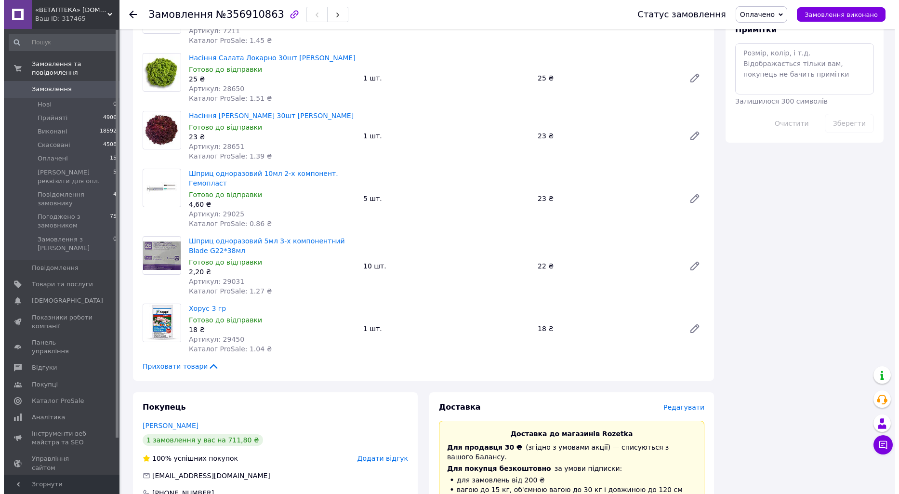
scroll to position [963, 0]
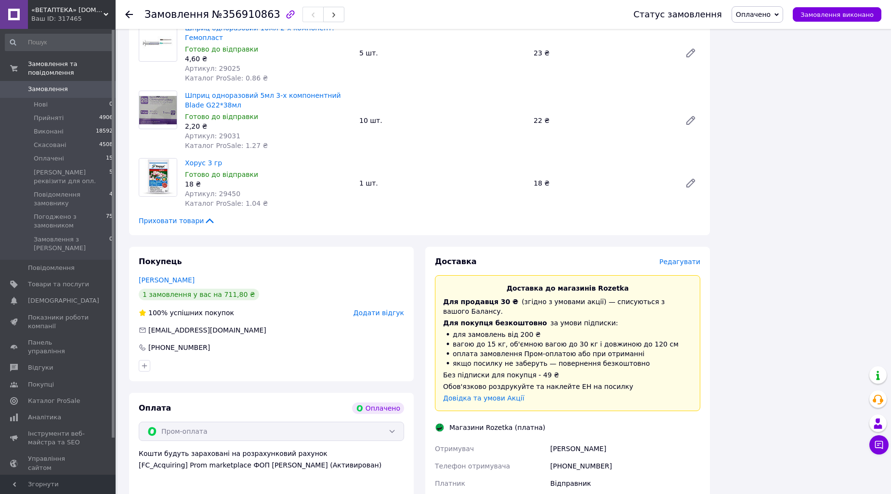
click at [683, 258] on span "Редагувати" at bounding box center [679, 262] width 41 height 8
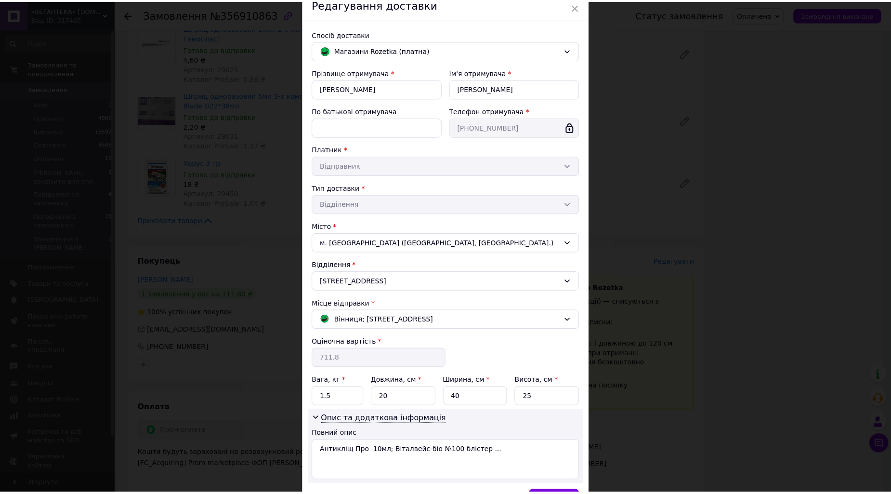
scroll to position [104, 0]
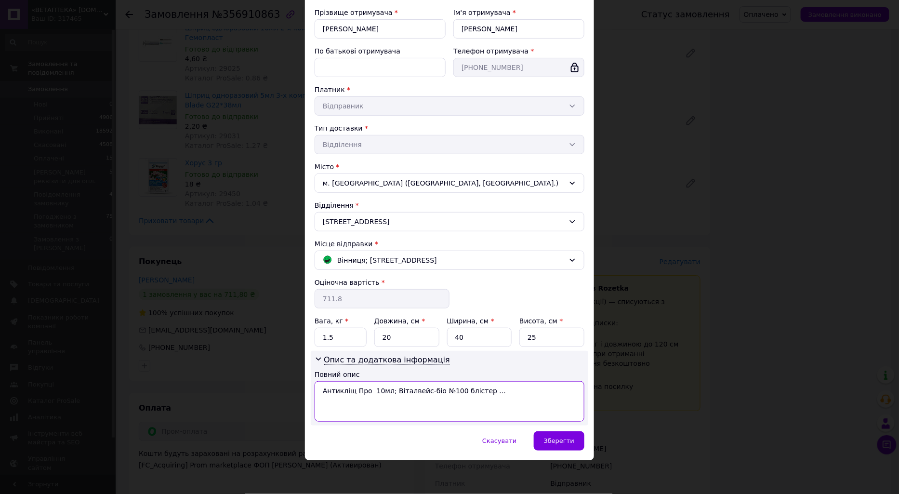
click at [365, 387] on textarea "Антикліщ Про 10мл; Віталвейс-біо №100 блістер ..." at bounding box center [450, 401] width 270 height 40
type textarea "13 позицій"
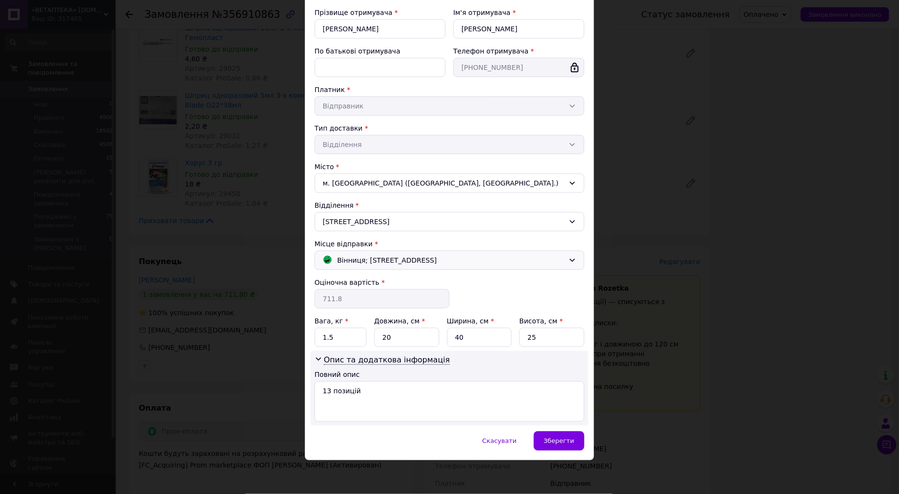
click at [347, 255] on span "Вінниця; Коцюбинського просп., 78Б" at bounding box center [387, 260] width 100 height 11
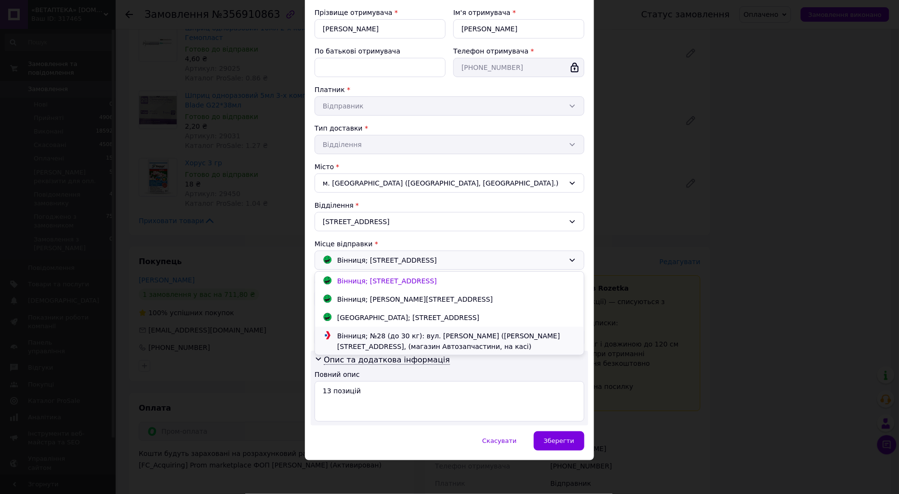
click at [367, 339] on div "Вінниця; №28 (до 30 кг): вул. Якова Шепеля (Примакова), 23, (магазин Автозапчас…" at bounding box center [457, 340] width 244 height 21
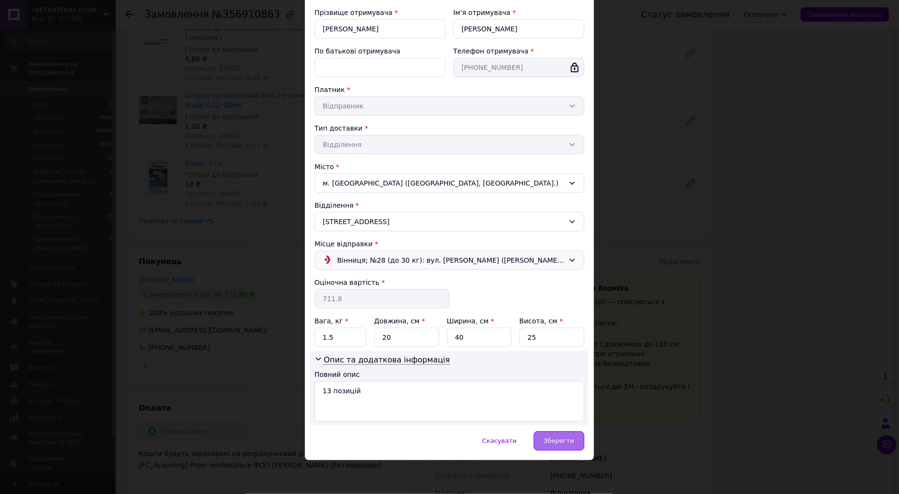
click at [557, 438] on span "Зберегти" at bounding box center [559, 440] width 30 height 7
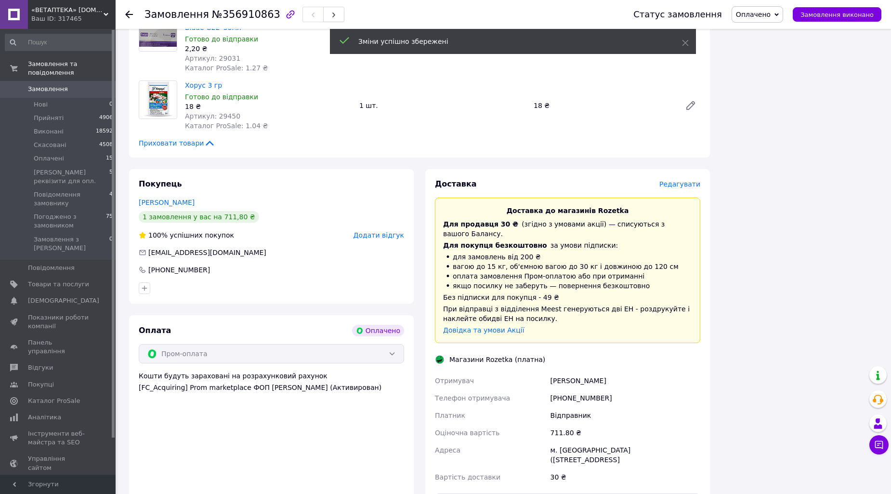
scroll to position [1124, 0]
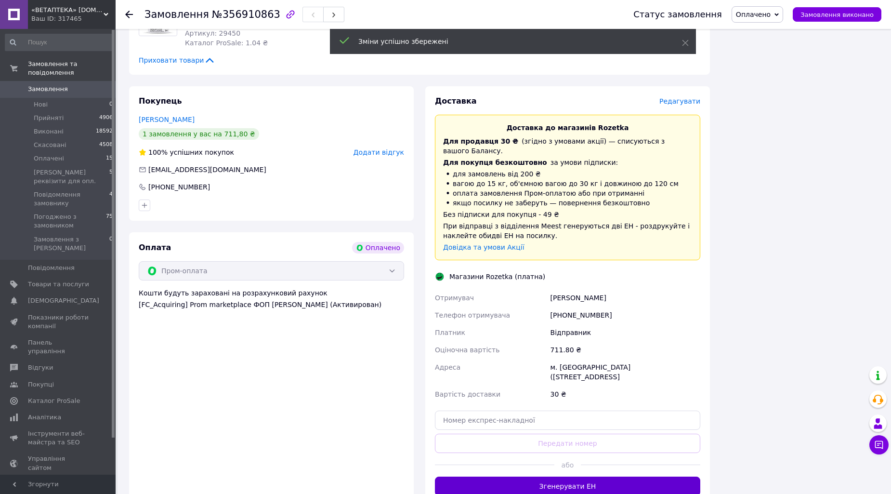
drag, startPoint x: 609, startPoint y: 431, endPoint x: 603, endPoint y: 432, distance: 6.3
click at [610, 476] on button "Згенерувати ЕН" at bounding box center [567, 485] width 265 height 19
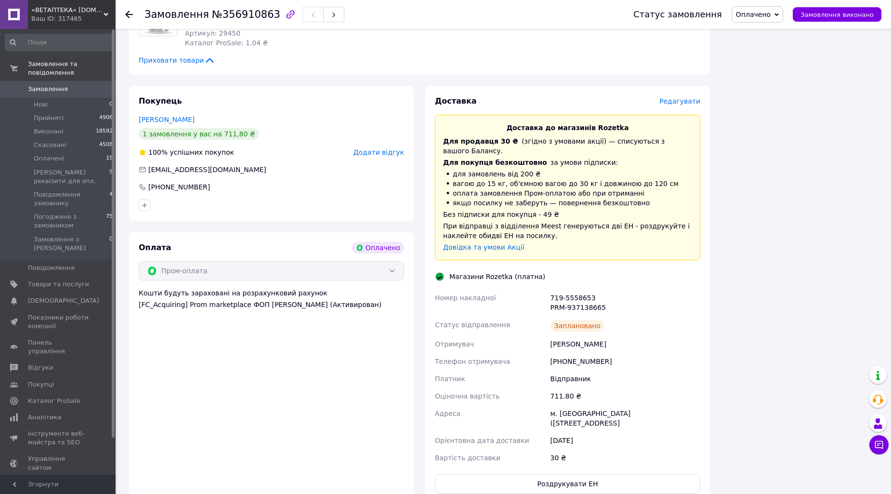
click at [128, 13] on icon at bounding box center [129, 15] width 8 height 8
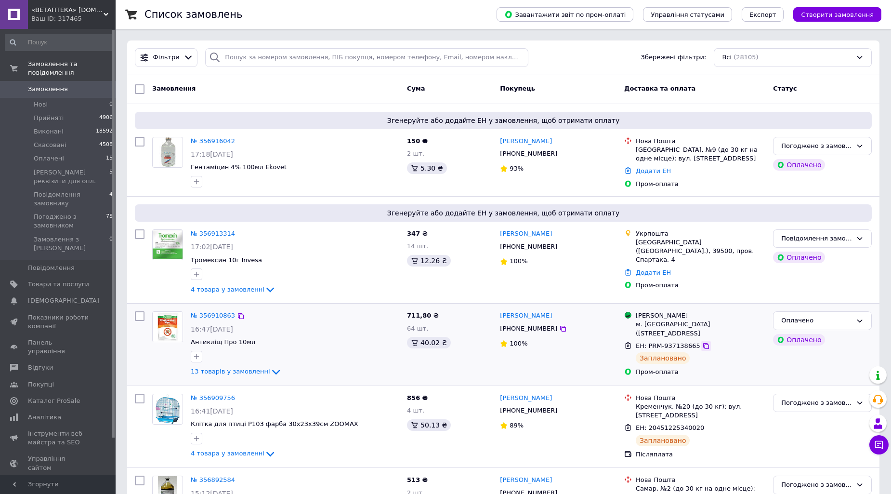
click at [702, 342] on icon at bounding box center [706, 346] width 8 height 8
click at [237, 234] on icon at bounding box center [241, 234] width 8 height 8
click at [559, 244] on icon at bounding box center [563, 247] width 8 height 8
click at [264, 284] on icon at bounding box center [270, 290] width 12 height 12
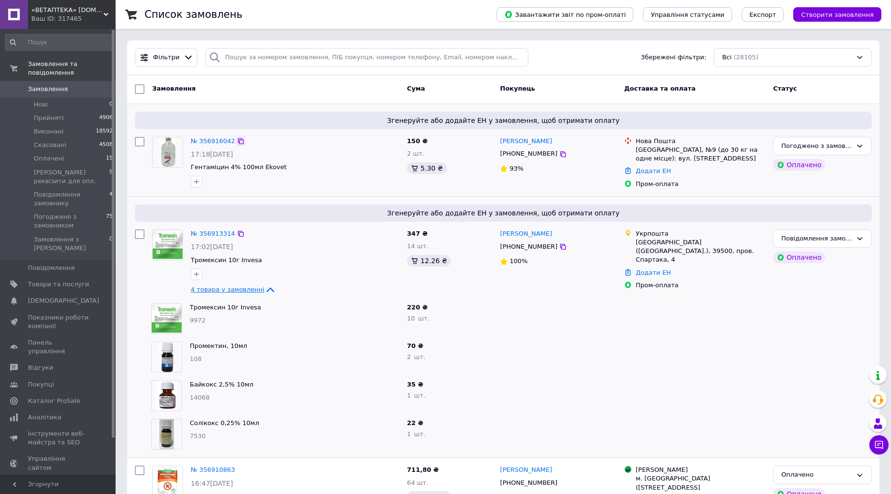
click at [238, 138] on icon at bounding box center [241, 141] width 6 height 6
click at [559, 151] on icon at bounding box center [563, 154] width 8 height 8
